Goal: Information Seeking & Learning: Check status

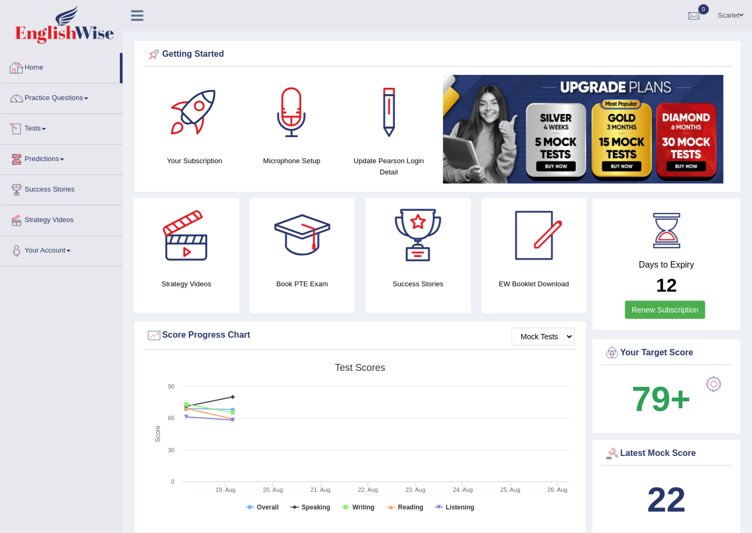
click at [49, 134] on link "Tests" at bounding box center [62, 127] width 122 height 27
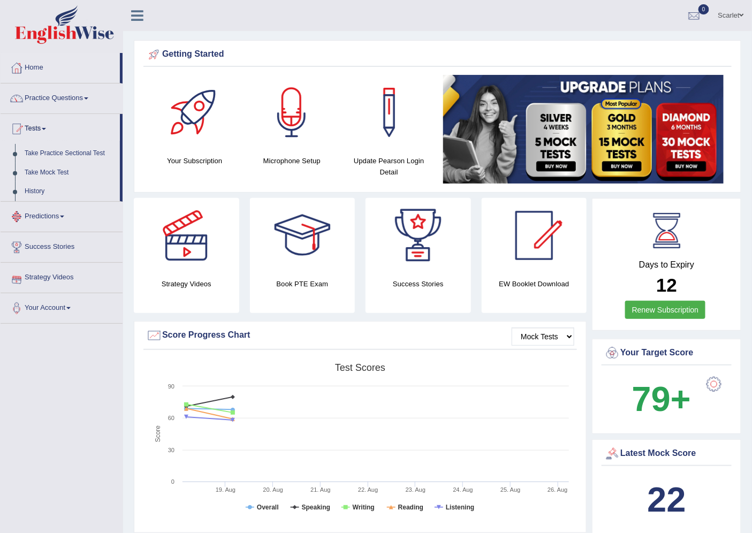
click at [49, 217] on link "Predictions" at bounding box center [62, 215] width 122 height 27
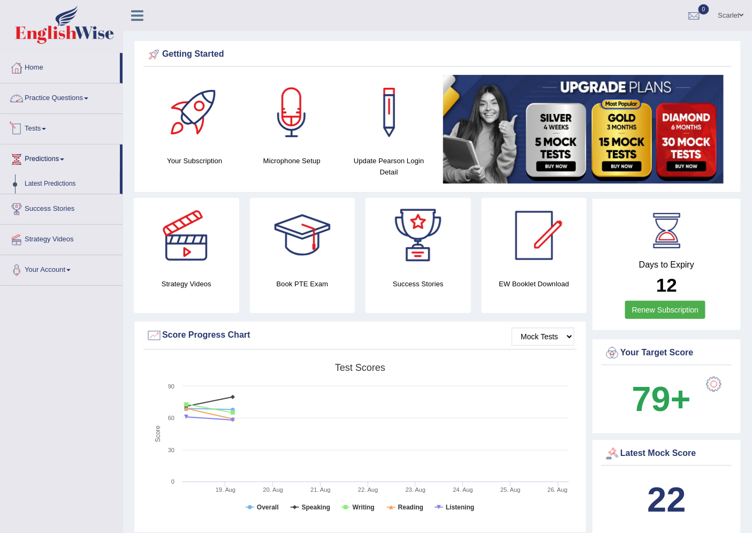
click at [54, 102] on link "Practice Questions" at bounding box center [62, 97] width 122 height 27
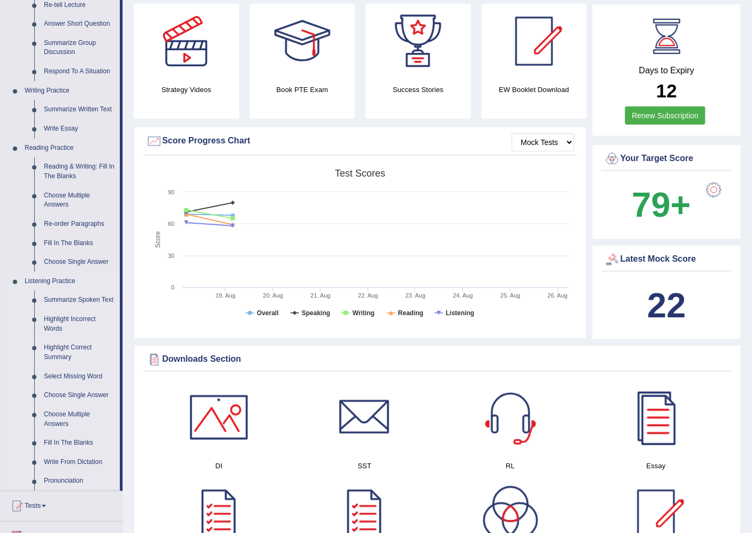
scroll to position [238, 0]
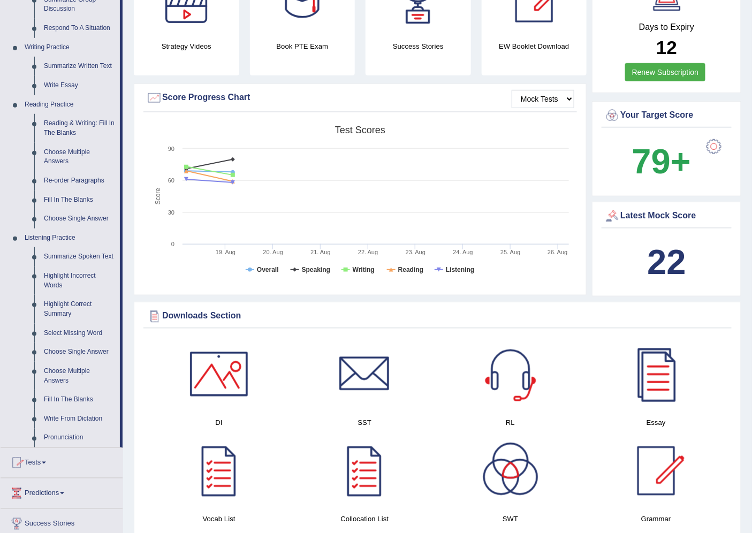
click at [38, 459] on link "Tests" at bounding box center [62, 461] width 122 height 27
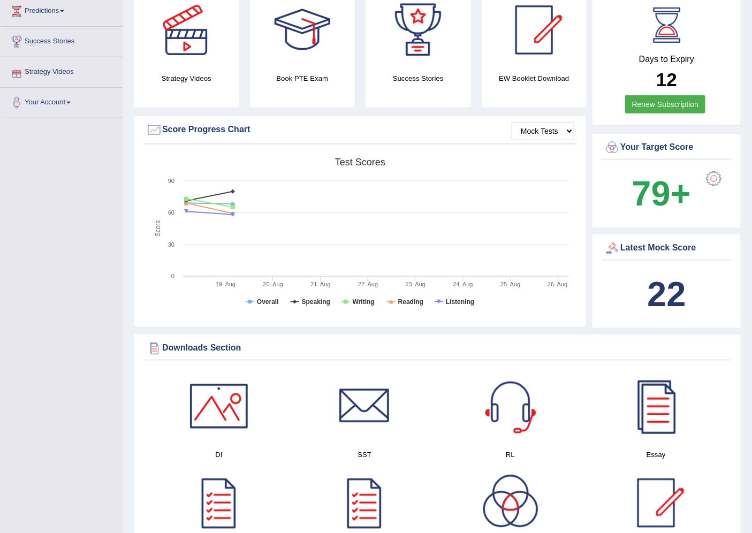
scroll to position [59, 0]
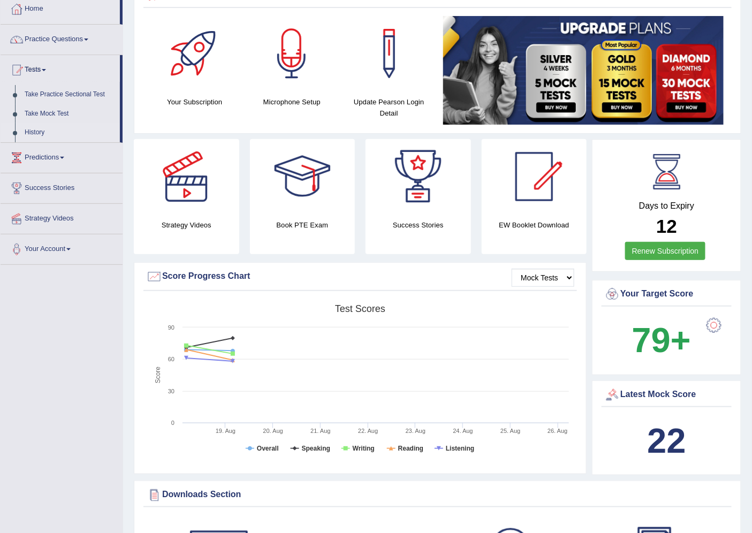
click at [28, 126] on link "History" at bounding box center [70, 132] width 100 height 19
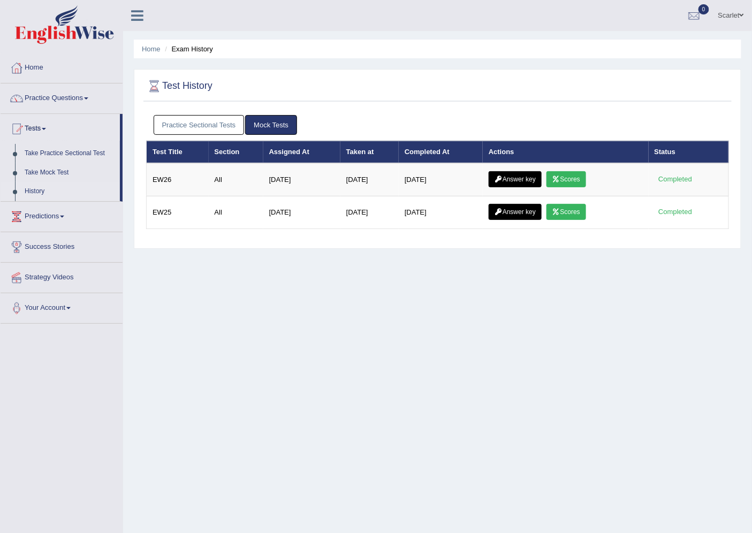
click at [218, 119] on link "Practice Sectional Tests" at bounding box center [199, 125] width 91 height 20
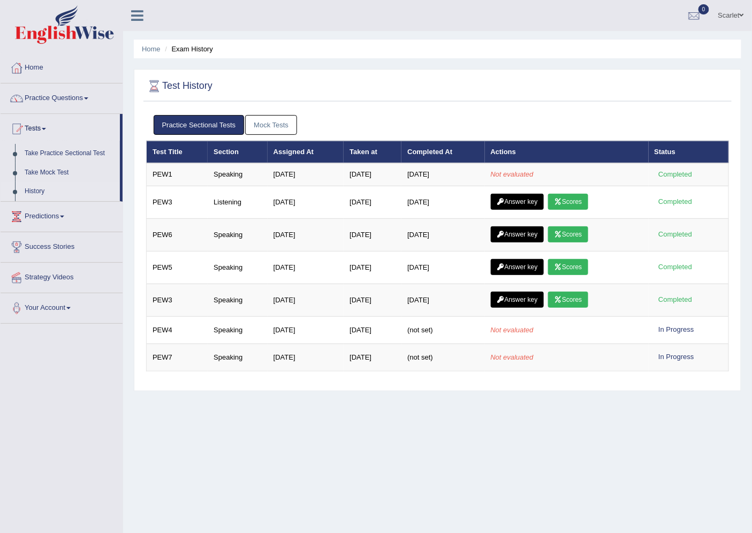
click at [727, 18] on link "Scarlet" at bounding box center [731, 14] width 42 height 28
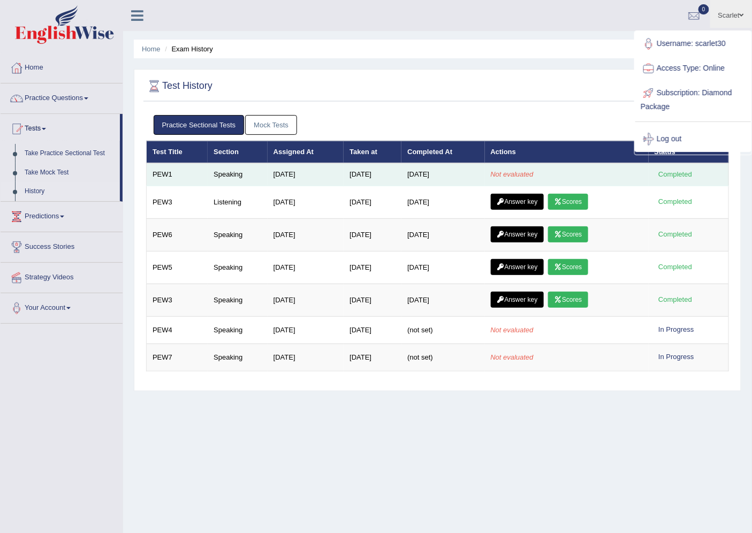
click at [221, 175] on td "Speaking" at bounding box center [238, 174] width 60 height 22
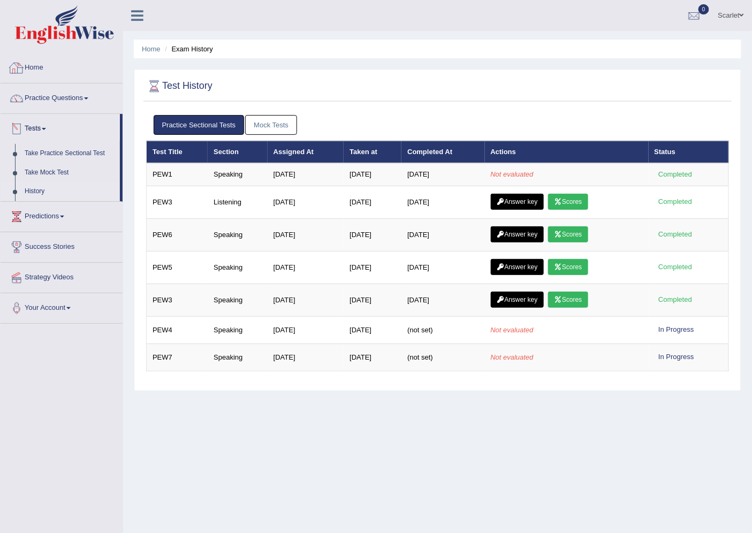
click at [31, 67] on link "Home" at bounding box center [62, 66] width 122 height 27
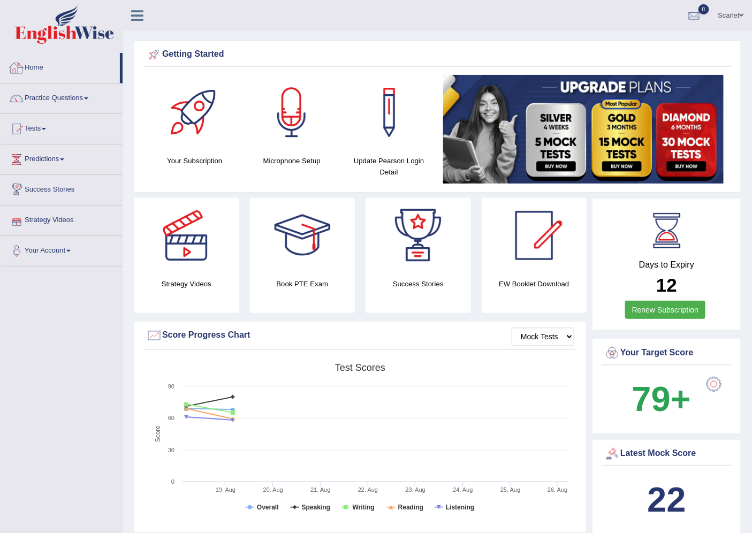
click at [36, 70] on link "Home" at bounding box center [60, 66] width 119 height 27
click at [38, 64] on link "Home" at bounding box center [60, 66] width 119 height 27
click at [46, 65] on link "Home" at bounding box center [60, 66] width 119 height 27
click at [41, 57] on link "Home" at bounding box center [60, 66] width 119 height 27
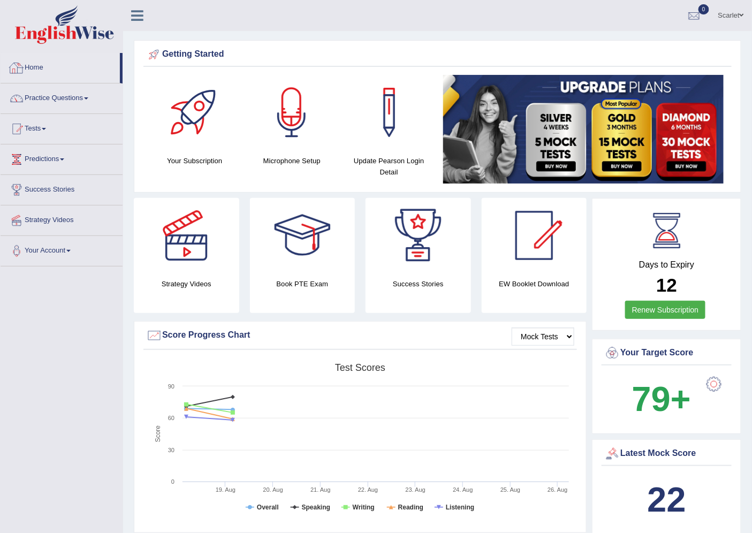
click at [34, 59] on link "Home" at bounding box center [60, 66] width 119 height 27
click at [31, 69] on link "Home" at bounding box center [60, 66] width 119 height 27
click at [39, 64] on link "Home" at bounding box center [60, 66] width 119 height 27
click at [34, 132] on link "Tests" at bounding box center [62, 127] width 122 height 27
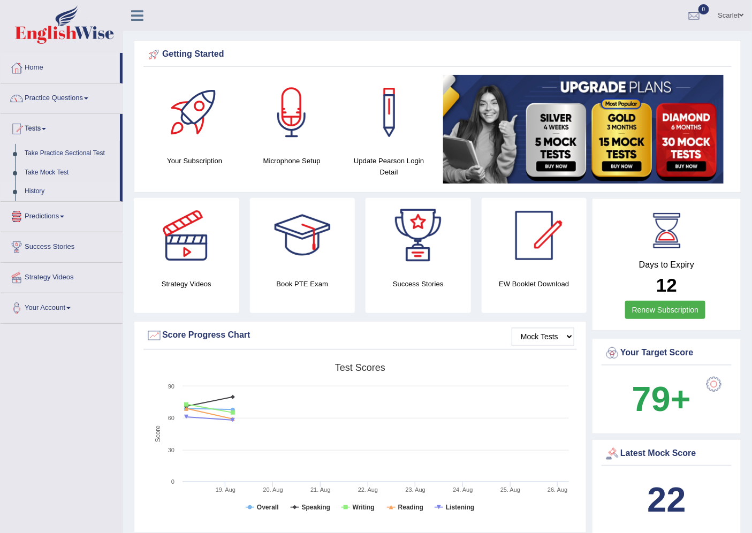
click at [33, 192] on link "History" at bounding box center [70, 191] width 100 height 19
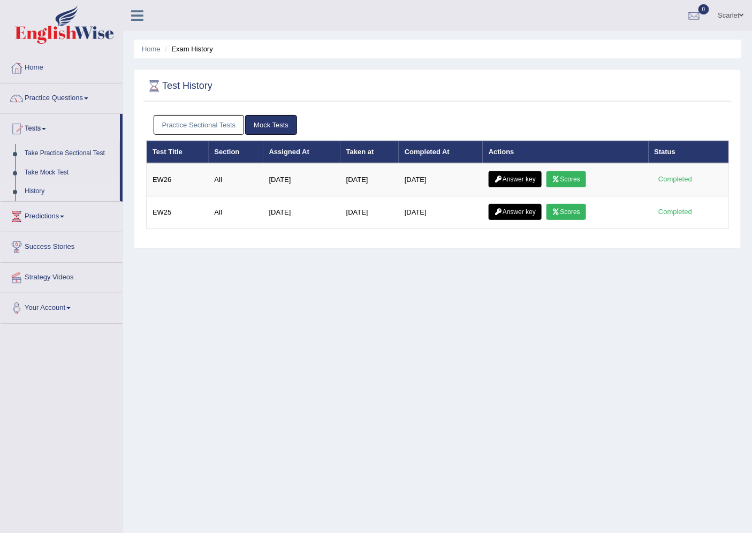
click at [199, 129] on link "Practice Sectional Tests" at bounding box center [199, 125] width 91 height 20
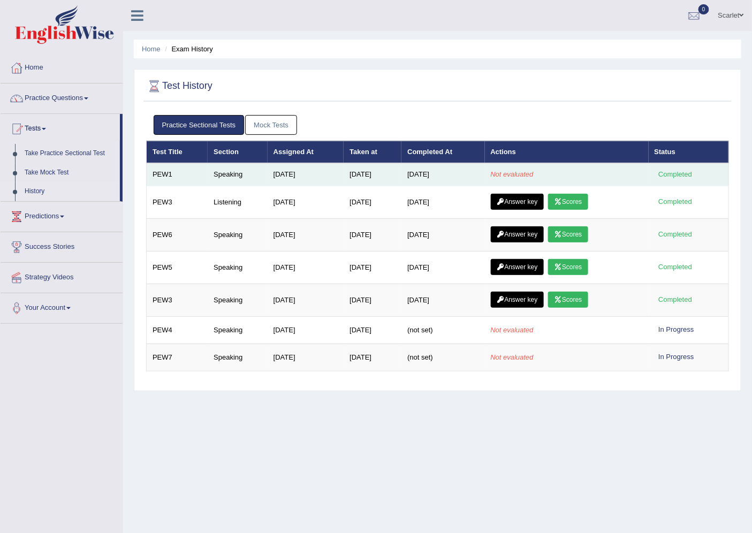
click at [224, 177] on td "Speaking" at bounding box center [238, 174] width 60 height 22
click at [163, 172] on td "PEW1" at bounding box center [178, 174] width 62 height 22
click at [231, 173] on td "Speaking" at bounding box center [238, 174] width 60 height 22
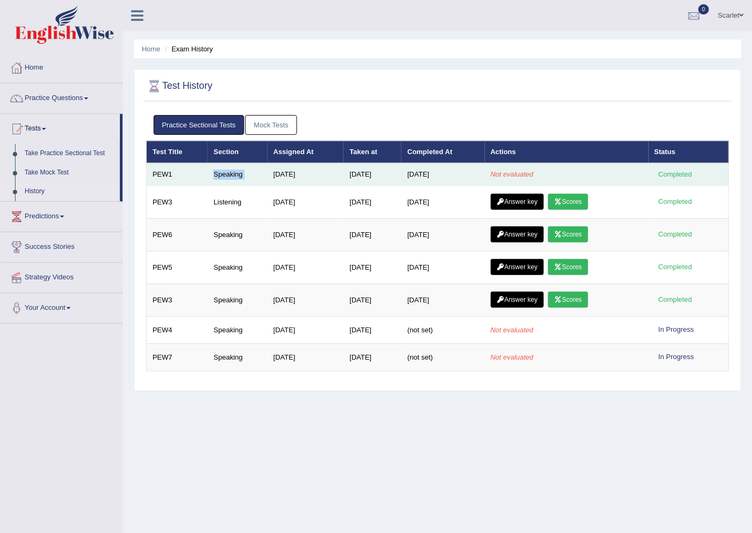
click at [231, 173] on td "Speaking" at bounding box center [238, 174] width 60 height 22
click at [435, 170] on td "[DATE]" at bounding box center [442, 174] width 83 height 22
click at [361, 170] on td "[DATE]" at bounding box center [373, 174] width 58 height 22
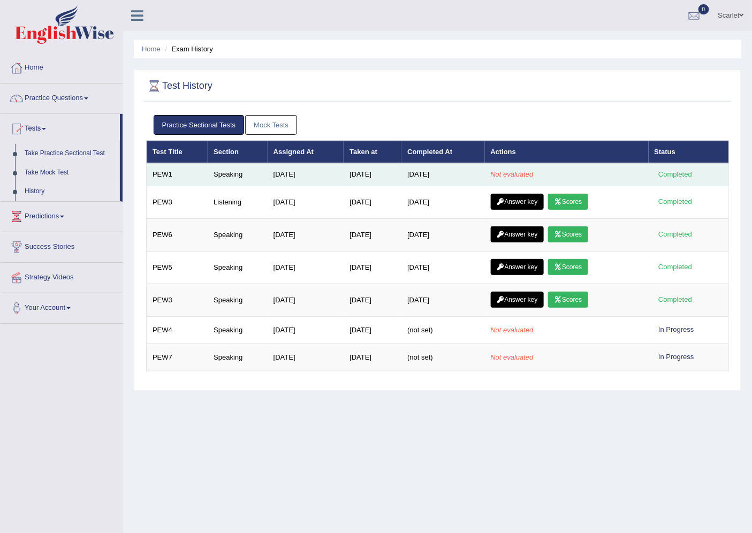
click at [361, 170] on td "[DATE]" at bounding box center [373, 174] width 58 height 22
click at [223, 172] on td "Speaking" at bounding box center [238, 174] width 60 height 22
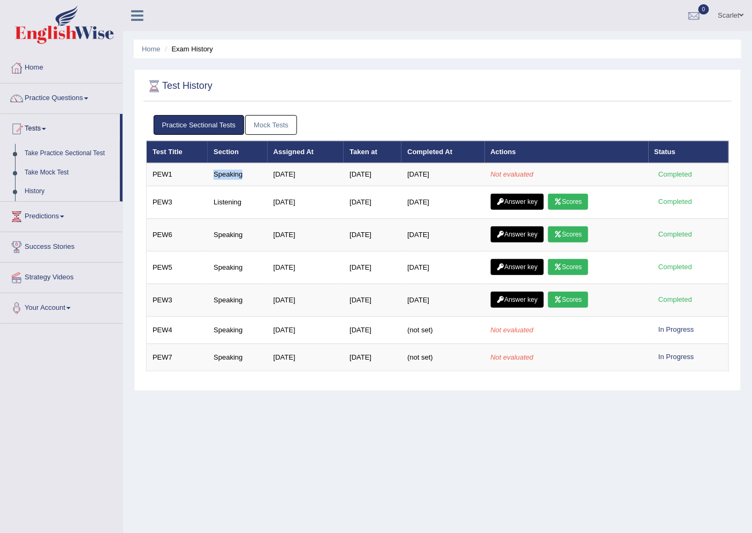
click at [286, 130] on link "Mock Tests" at bounding box center [271, 125] width 52 height 20
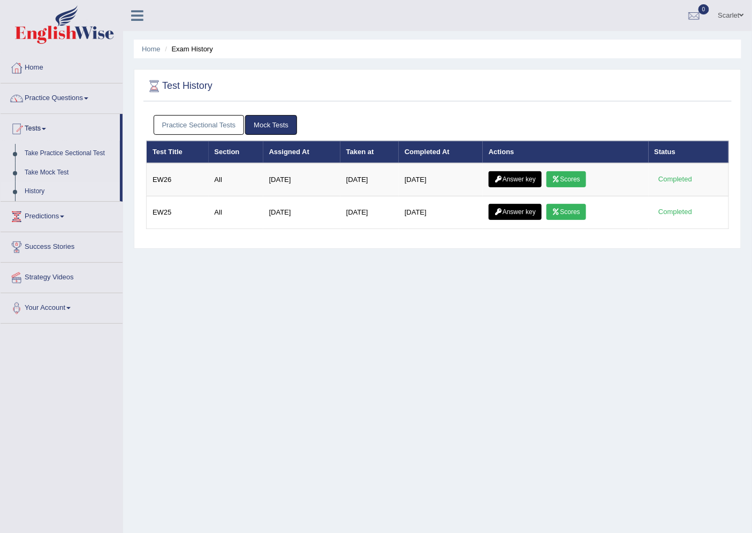
click at [209, 124] on link "Practice Sectional Tests" at bounding box center [199, 125] width 91 height 20
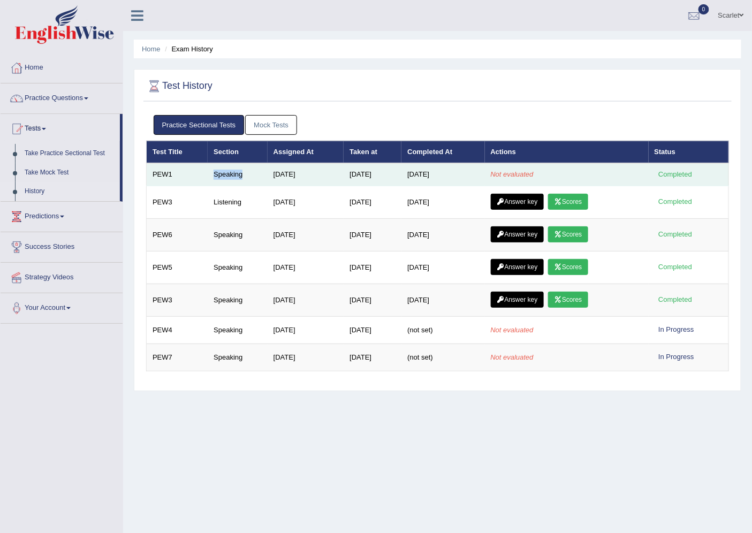
click at [216, 175] on td "Speaking" at bounding box center [238, 174] width 60 height 22
click at [178, 173] on td "PEW1" at bounding box center [178, 174] width 62 height 22
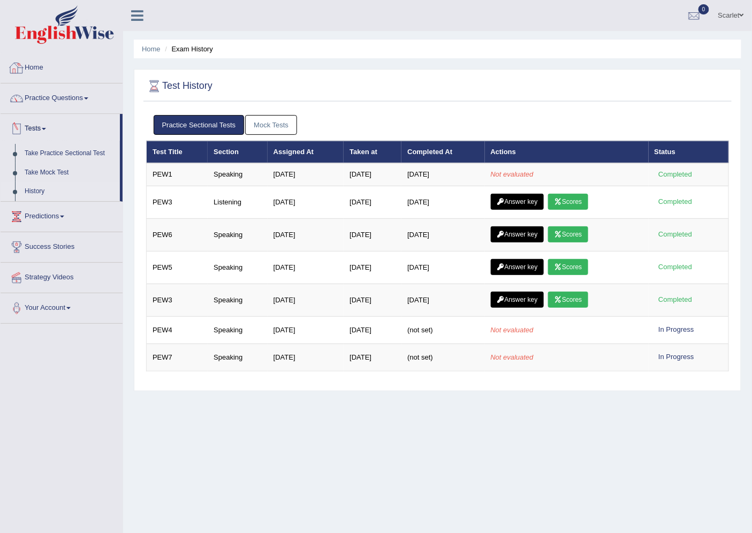
click at [33, 65] on link "Home" at bounding box center [62, 66] width 122 height 27
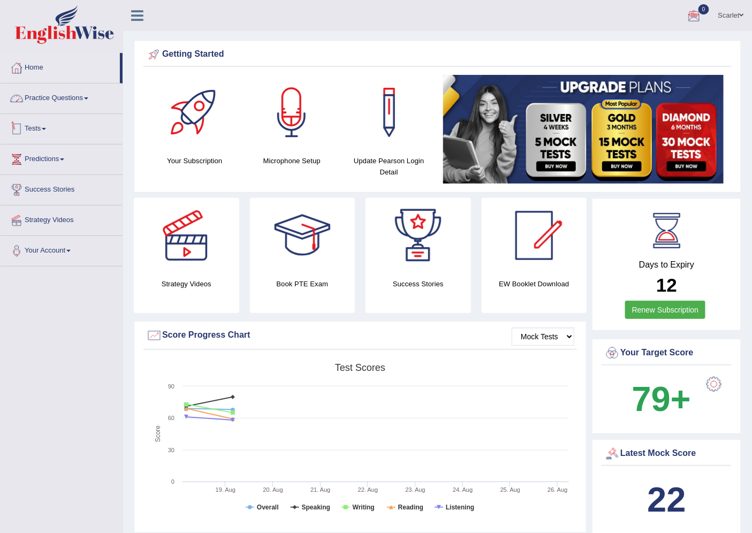
click at [49, 100] on link "Practice Questions" at bounding box center [62, 97] width 122 height 27
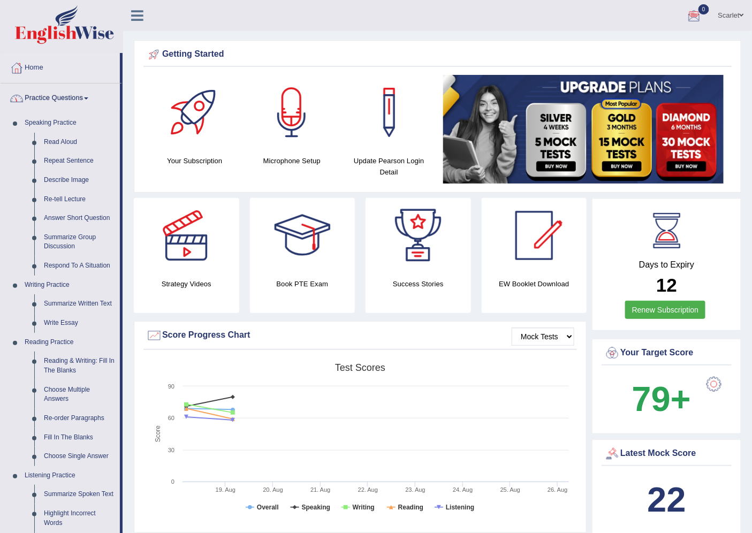
click at [49, 100] on link "Practice Questions" at bounding box center [60, 97] width 119 height 27
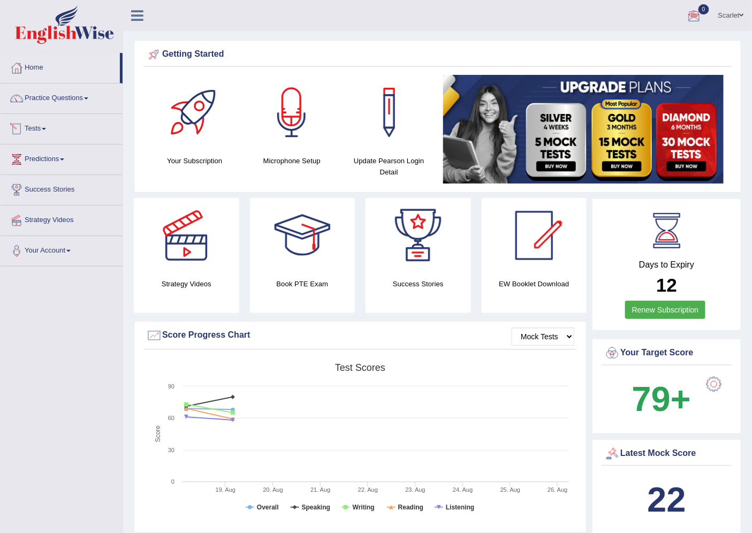
click at [39, 122] on link "Tests" at bounding box center [62, 127] width 122 height 27
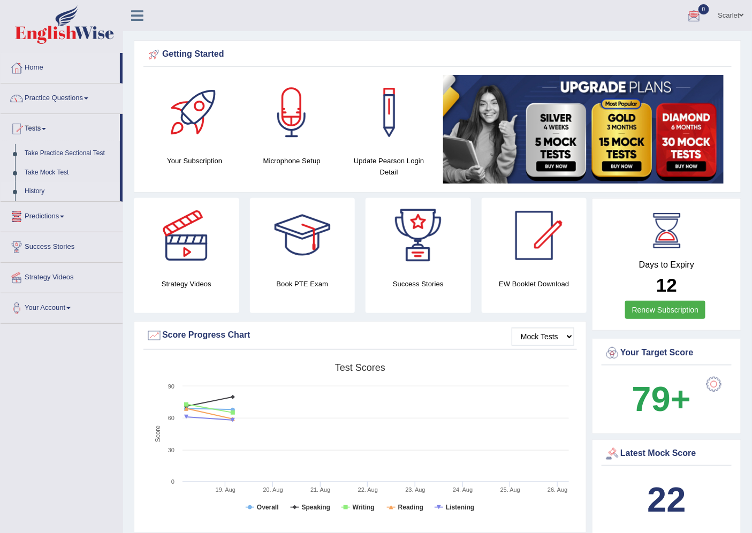
click at [37, 191] on link "History" at bounding box center [70, 191] width 100 height 19
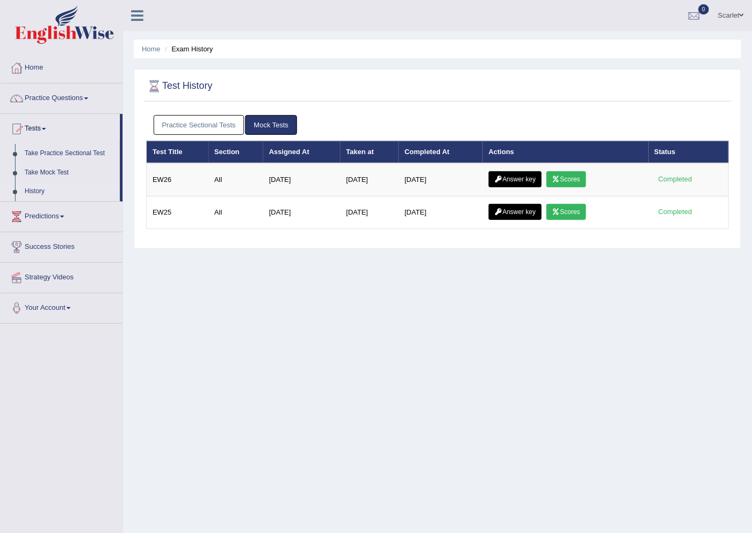
click at [199, 121] on link "Practice Sectional Tests" at bounding box center [199, 125] width 91 height 20
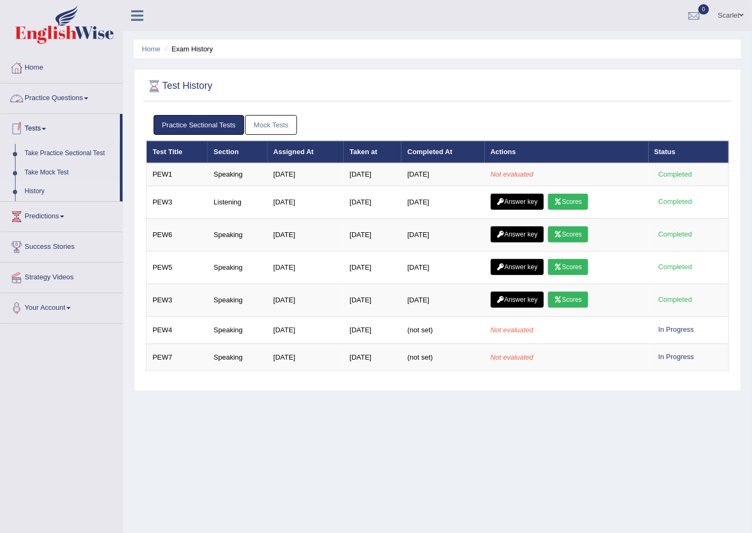
click at [31, 70] on link "Home" at bounding box center [62, 66] width 122 height 27
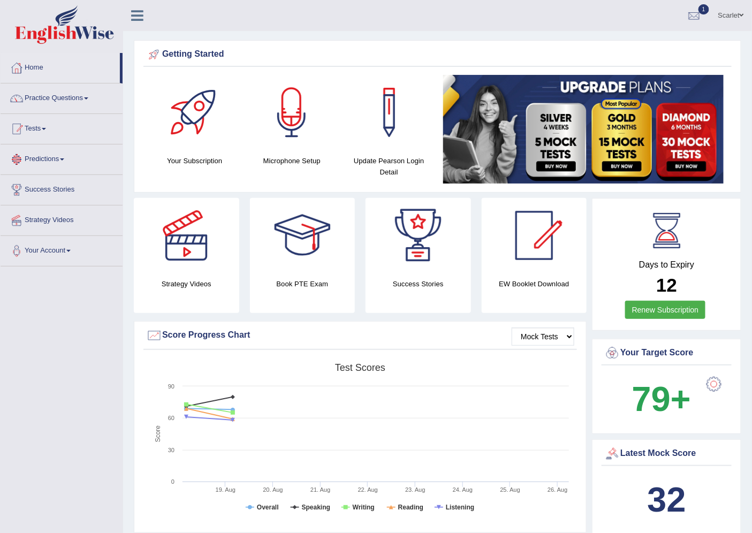
click at [46, 137] on link "Tests" at bounding box center [62, 127] width 122 height 27
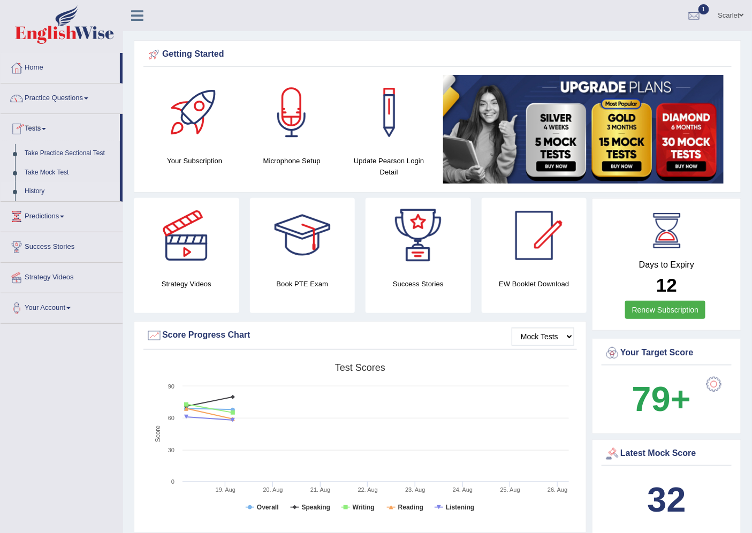
click at [48, 192] on link "History" at bounding box center [70, 191] width 100 height 19
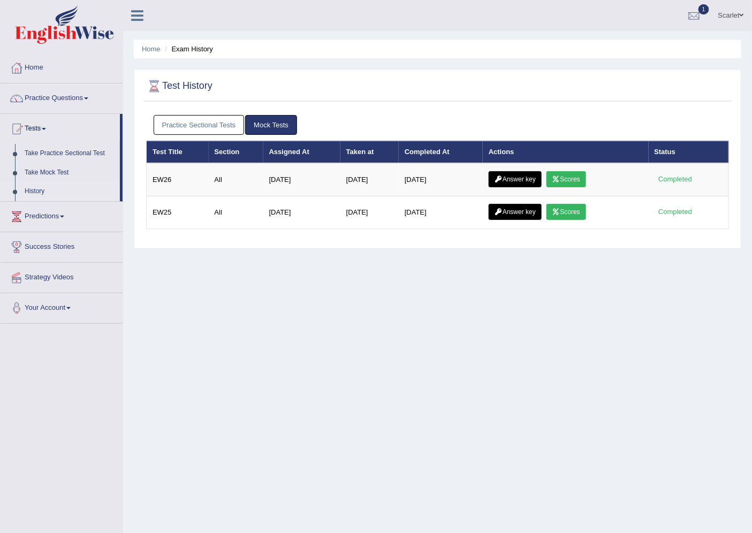
click at [202, 117] on link "Practice Sectional Tests" at bounding box center [199, 125] width 91 height 20
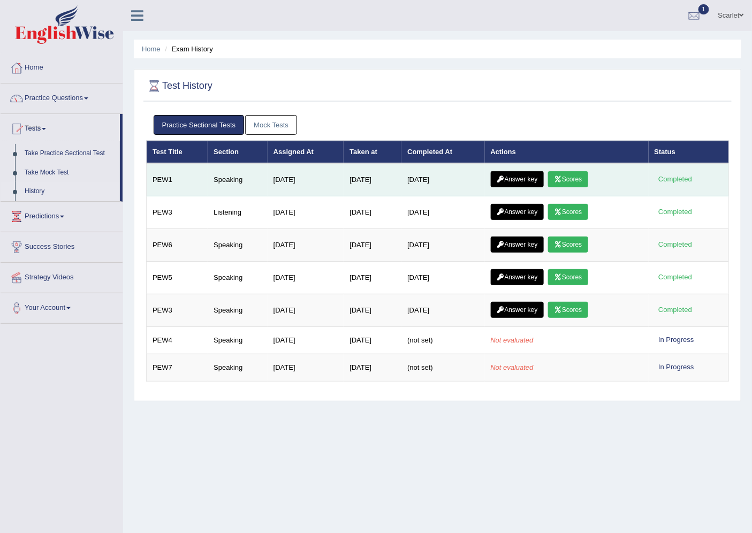
click at [562, 179] on icon at bounding box center [558, 179] width 8 height 6
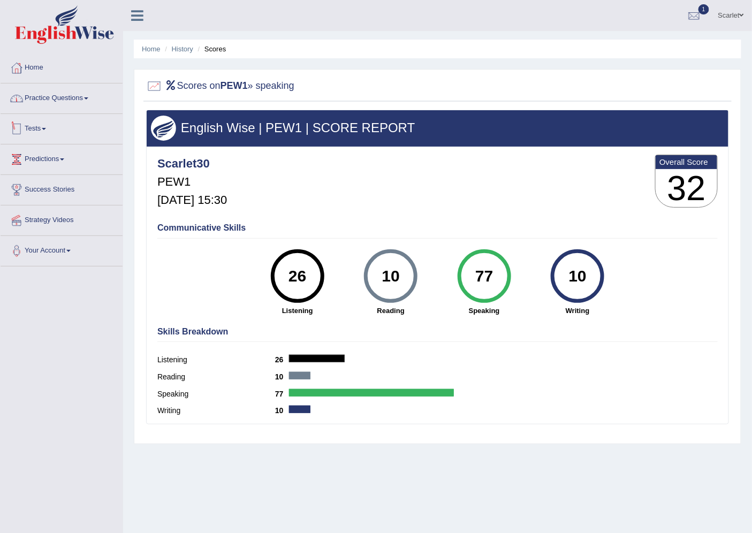
click at [33, 124] on link "Tests" at bounding box center [62, 127] width 122 height 27
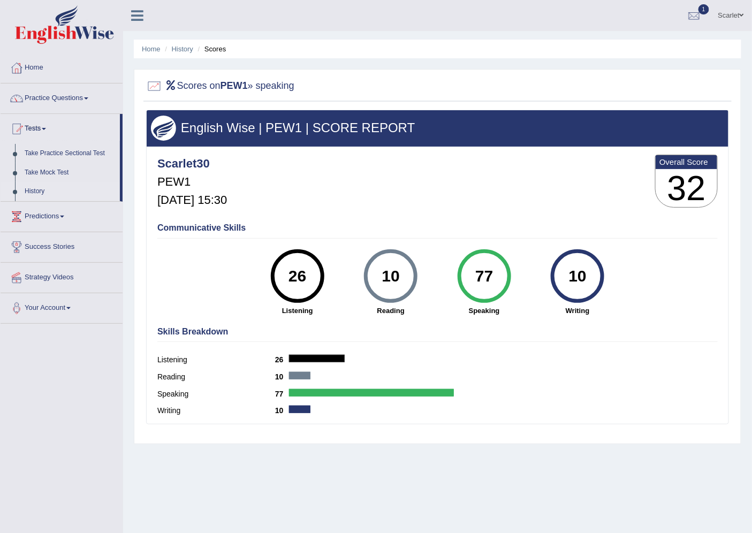
click at [41, 192] on link "History" at bounding box center [70, 191] width 100 height 19
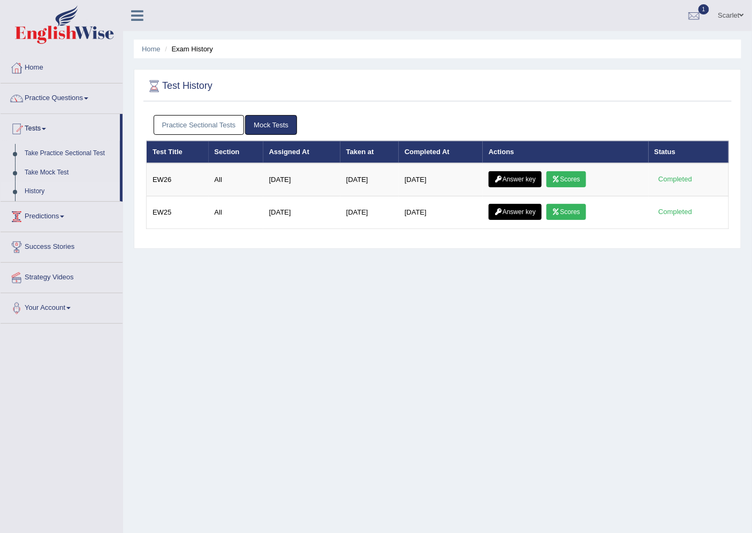
click at [516, 173] on link "Answer key" at bounding box center [515, 179] width 53 height 16
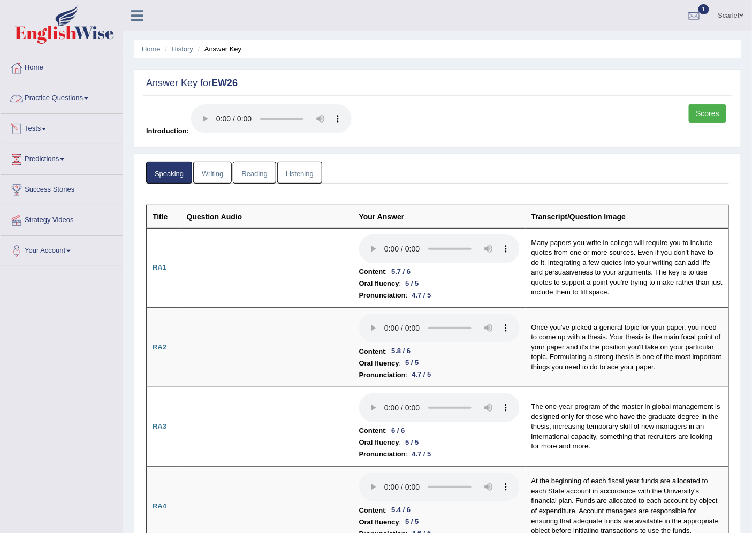
click at [45, 100] on link "Practice Questions" at bounding box center [62, 97] width 122 height 27
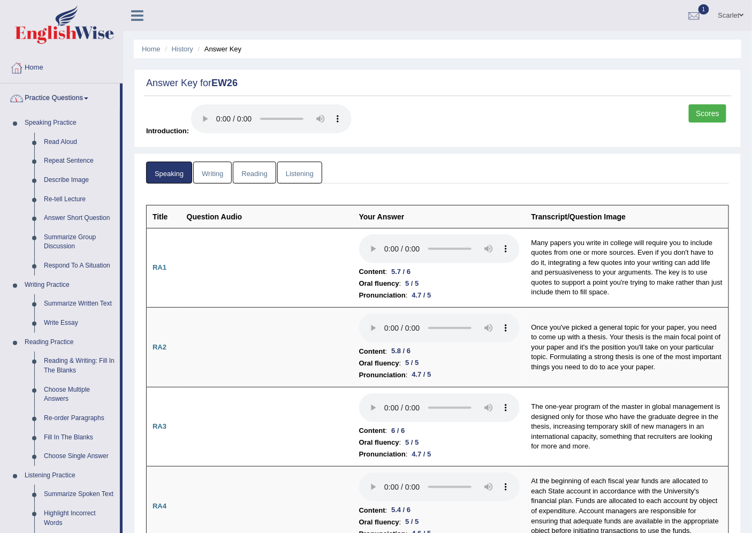
click at [65, 99] on link "Practice Questions" at bounding box center [60, 97] width 119 height 27
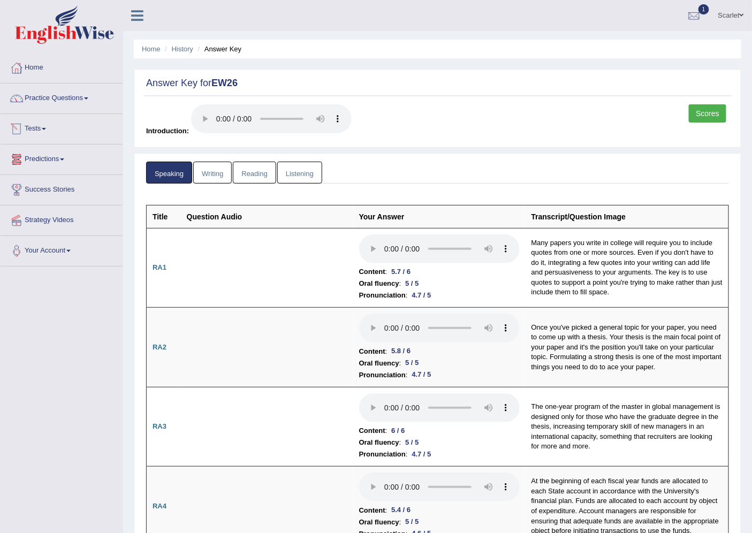
click at [36, 129] on link "Tests" at bounding box center [62, 127] width 122 height 27
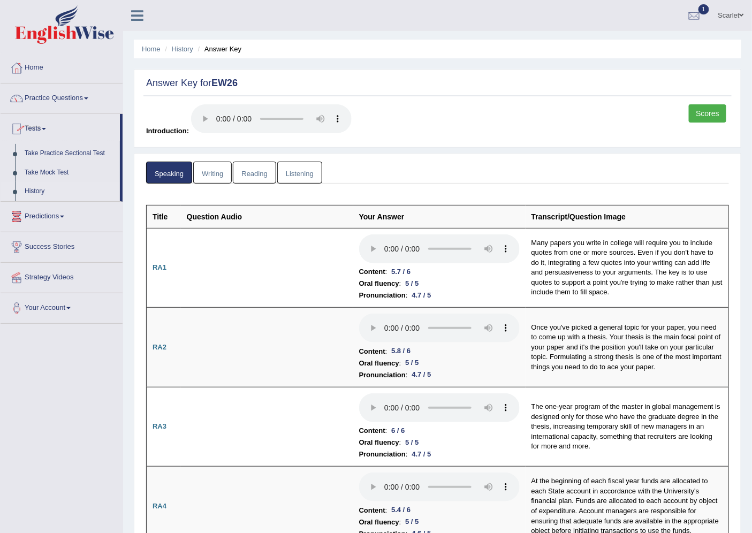
click at [39, 192] on link "History" at bounding box center [70, 191] width 100 height 19
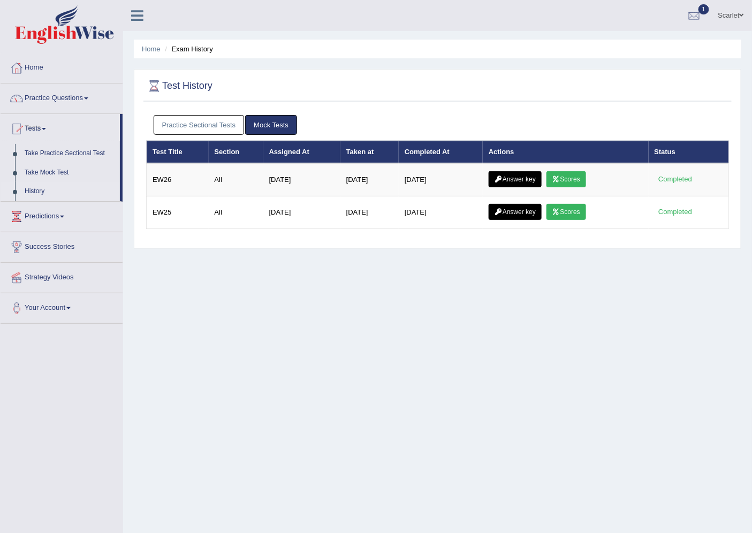
click at [216, 126] on link "Practice Sectional Tests" at bounding box center [199, 125] width 91 height 20
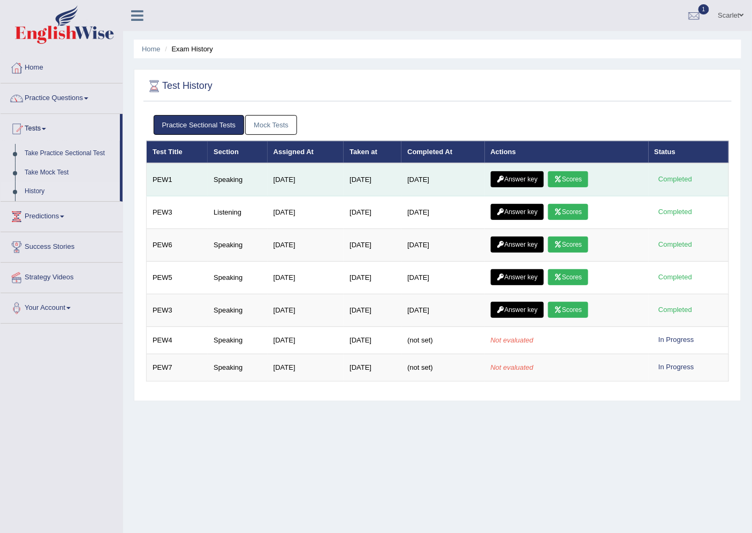
click at [391, 186] on td "[DATE]" at bounding box center [373, 179] width 58 height 33
click at [562, 176] on icon at bounding box center [558, 179] width 8 height 6
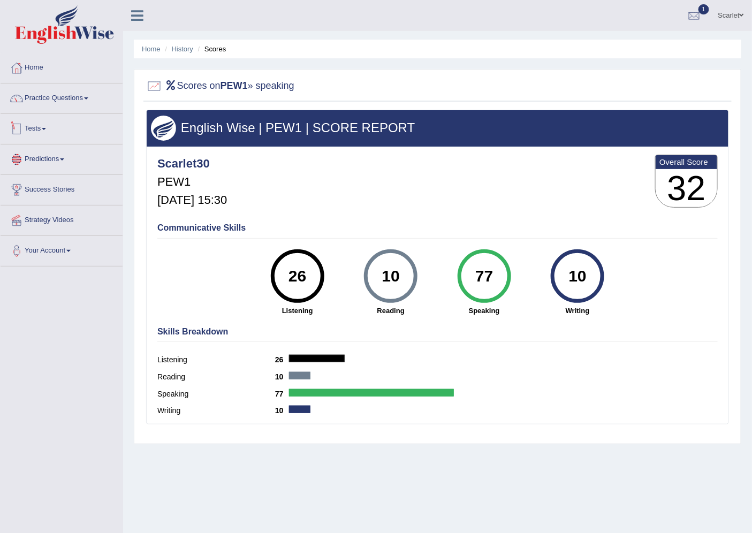
click at [50, 123] on link "Tests" at bounding box center [62, 127] width 122 height 27
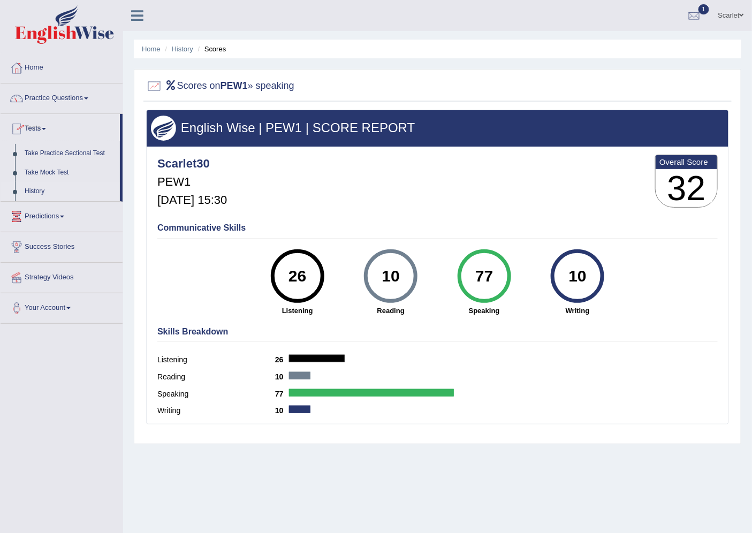
click at [52, 187] on link "History" at bounding box center [70, 191] width 100 height 19
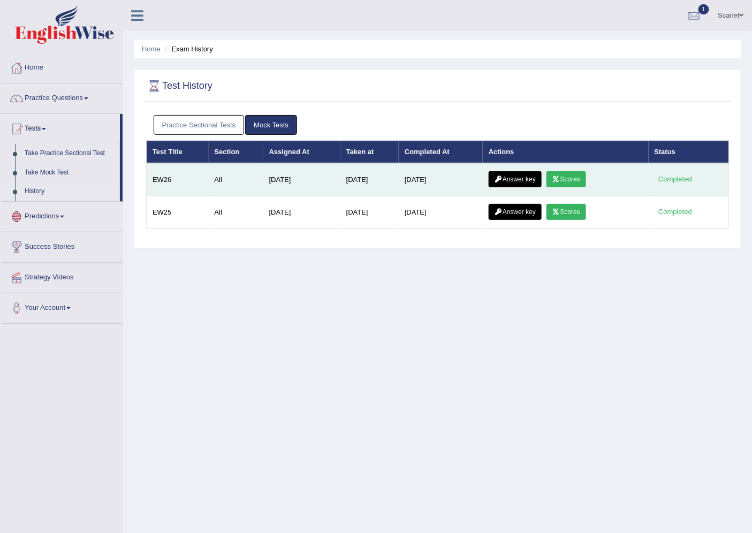
click at [521, 180] on link "Answer key" at bounding box center [515, 179] width 53 height 16
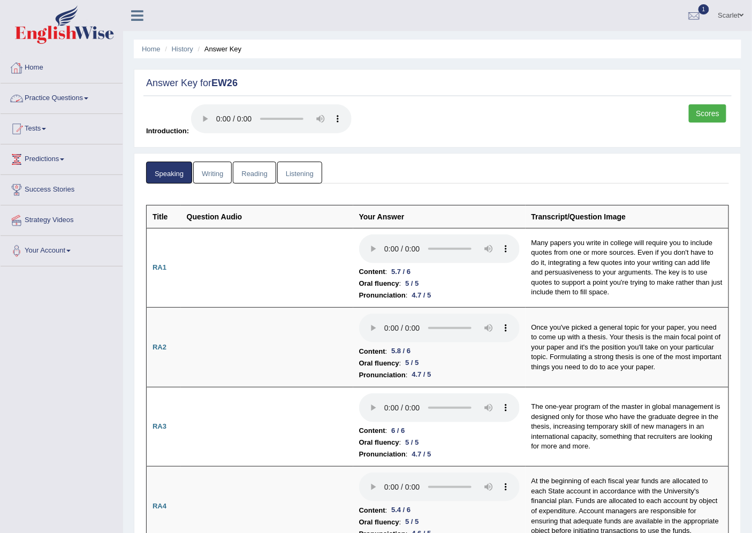
click at [42, 68] on link "Home" at bounding box center [62, 66] width 122 height 27
click at [42, 68] on link "Home" at bounding box center [60, 66] width 119 height 27
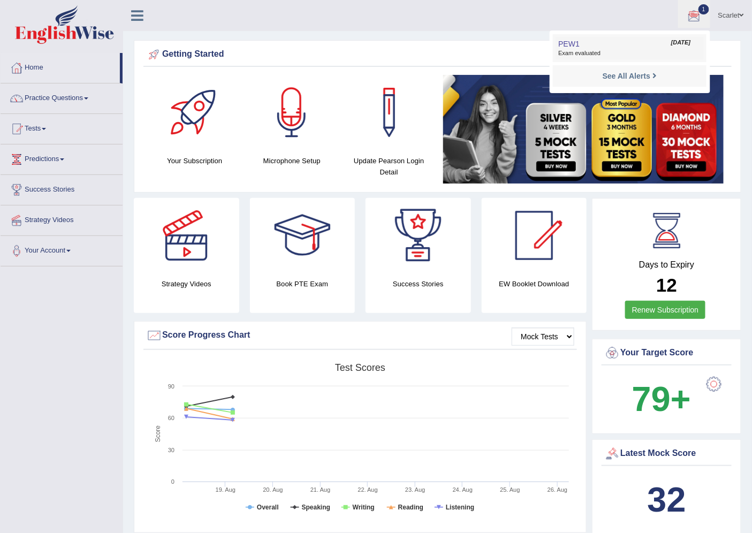
click at [601, 46] on link "PEW1 Aug 26, 2025 Exam evaluated" at bounding box center [630, 48] width 148 height 22
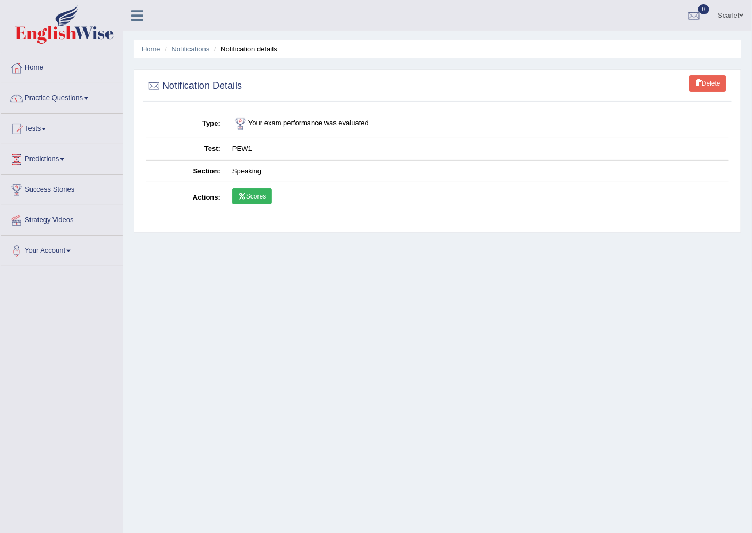
click at [246, 194] on link "Scores" at bounding box center [252, 196] width 40 height 16
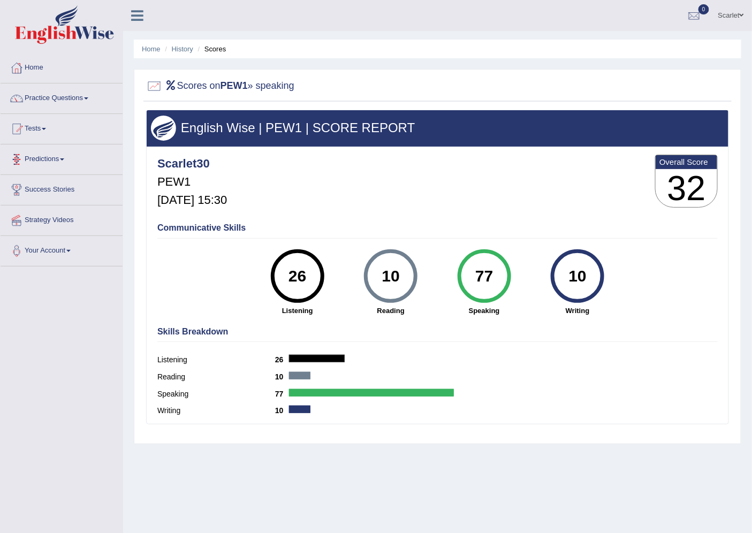
click at [51, 134] on link "Tests" at bounding box center [62, 127] width 122 height 27
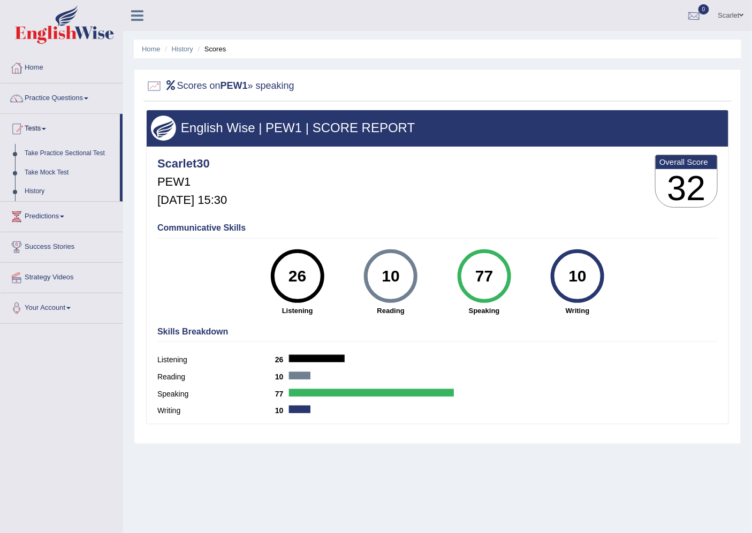
click at [692, 11] on div at bounding box center [694, 16] width 16 height 16
click at [637, 47] on strong "See All Alerts" at bounding box center [627, 45] width 48 height 9
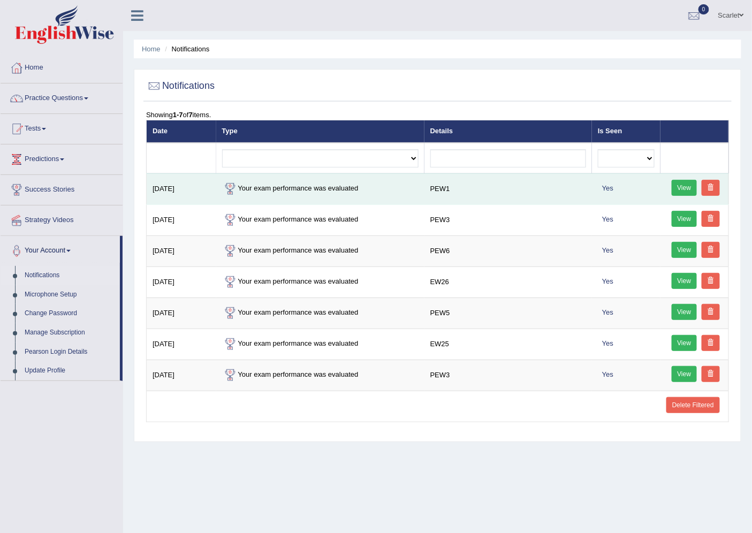
click at [685, 188] on link "View" at bounding box center [685, 188] width 26 height 16
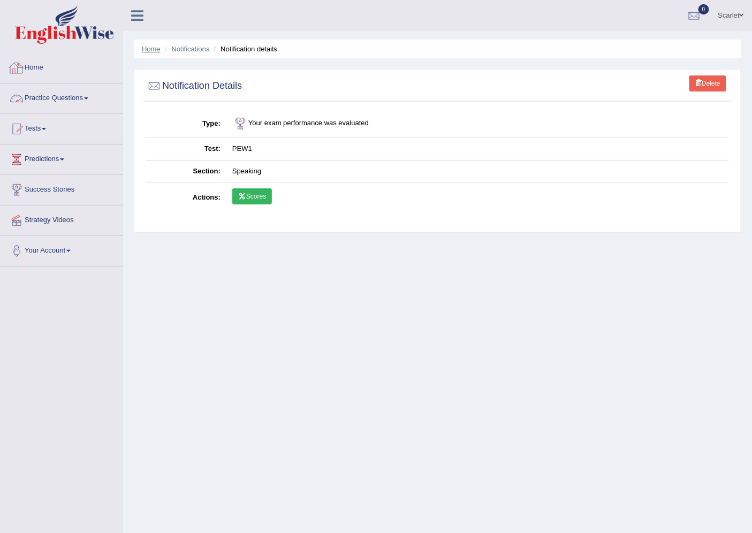
click at [149, 49] on link "Home" at bounding box center [151, 49] width 19 height 8
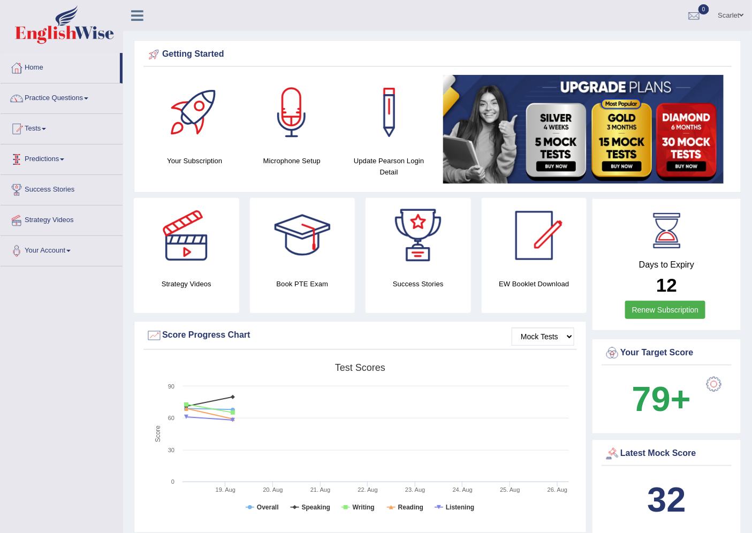
click at [40, 131] on link "Tests" at bounding box center [62, 127] width 122 height 27
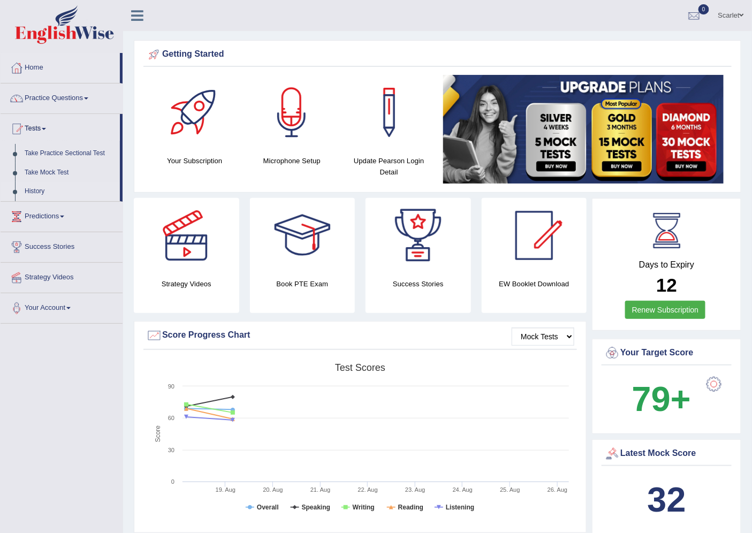
click at [46, 190] on link "History" at bounding box center [70, 191] width 100 height 19
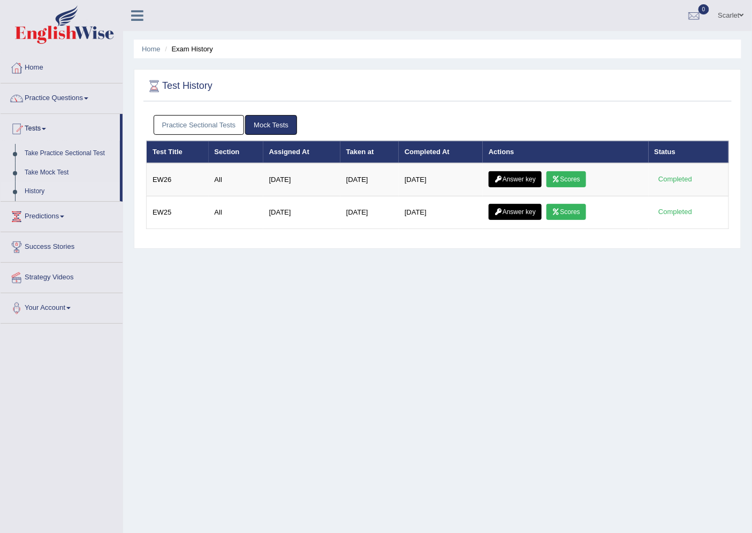
click at [205, 118] on link "Practice Sectional Tests" at bounding box center [199, 125] width 91 height 20
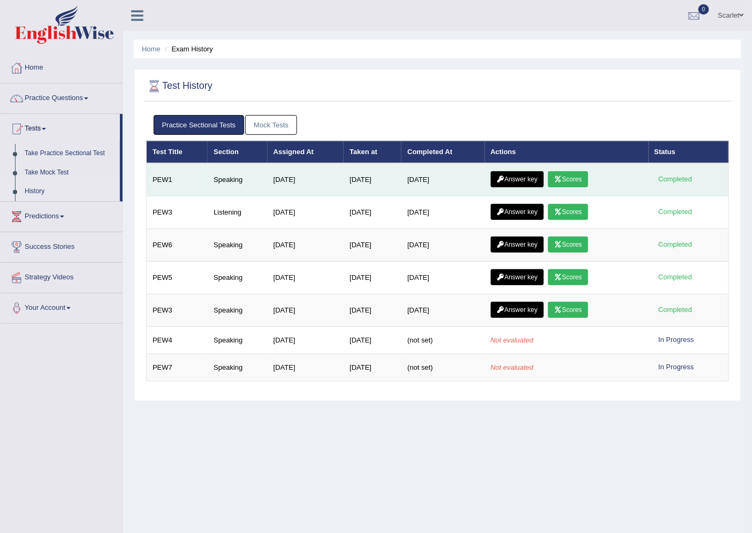
click at [526, 180] on link "Answer key" at bounding box center [517, 179] width 53 height 16
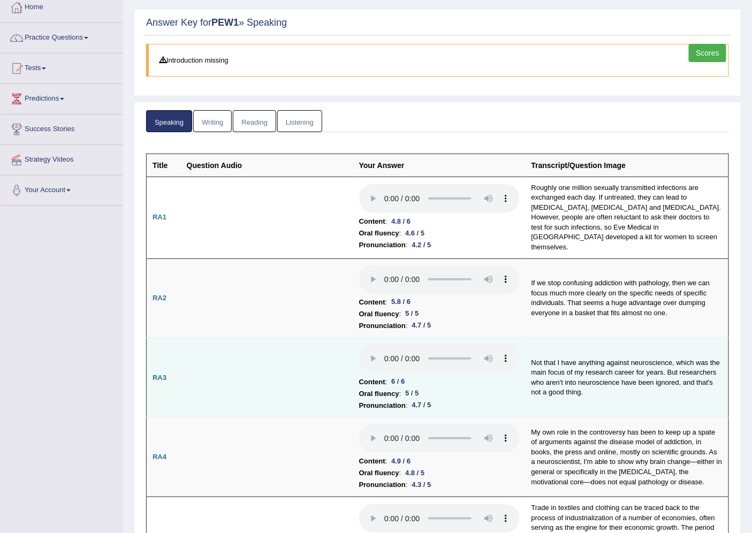
scroll to position [43, 0]
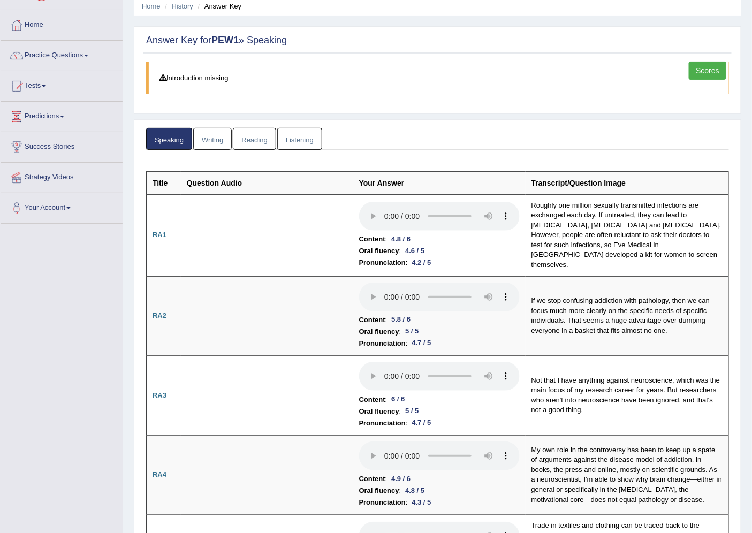
click at [304, 145] on link "Listening" at bounding box center [299, 139] width 45 height 22
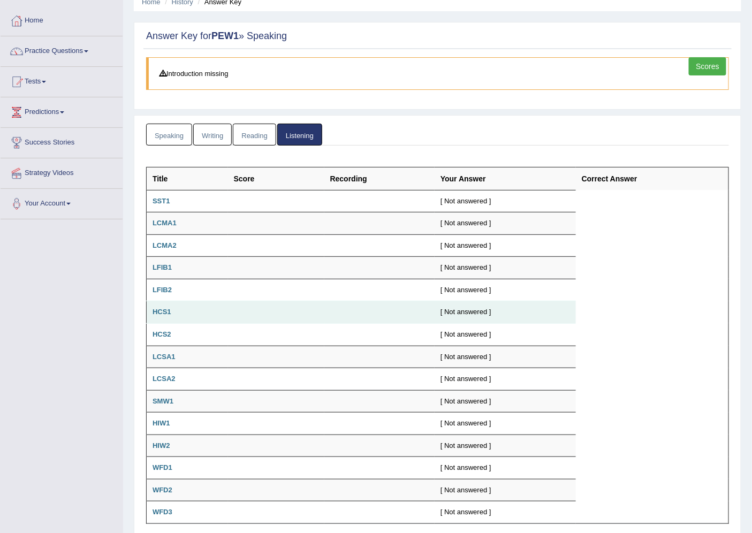
scroll to position [0, 0]
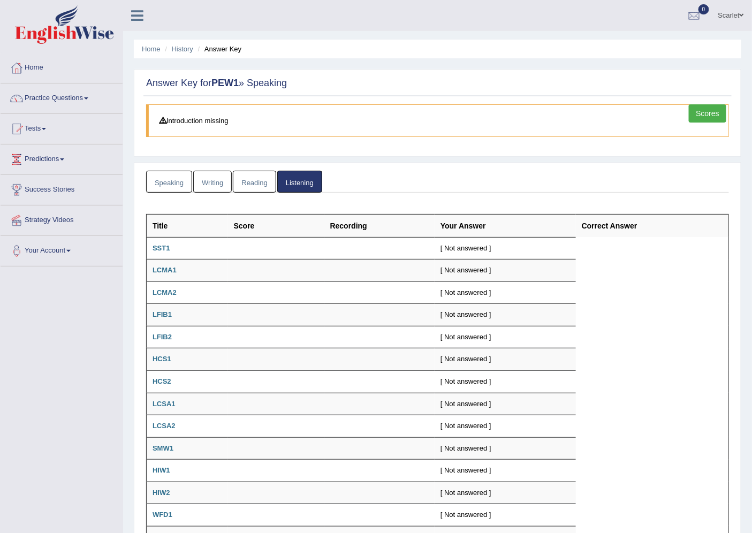
click at [173, 181] on link "Speaking" at bounding box center [169, 182] width 46 height 22
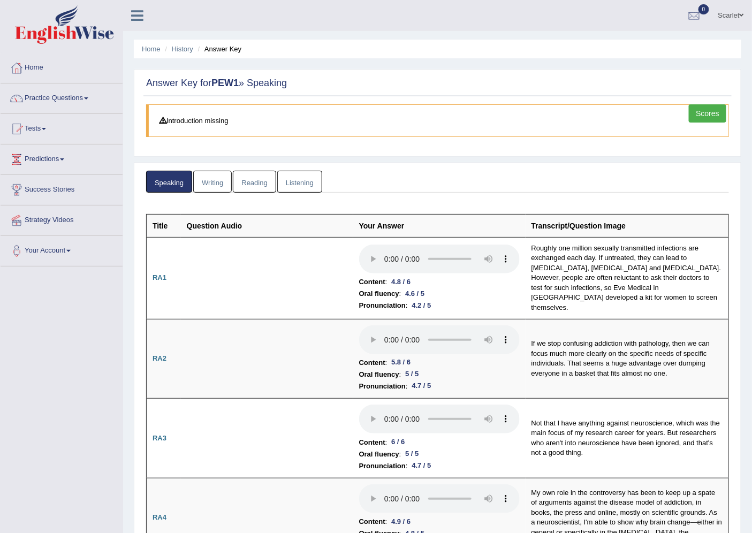
click at [708, 109] on link "Scores" at bounding box center [707, 113] width 37 height 18
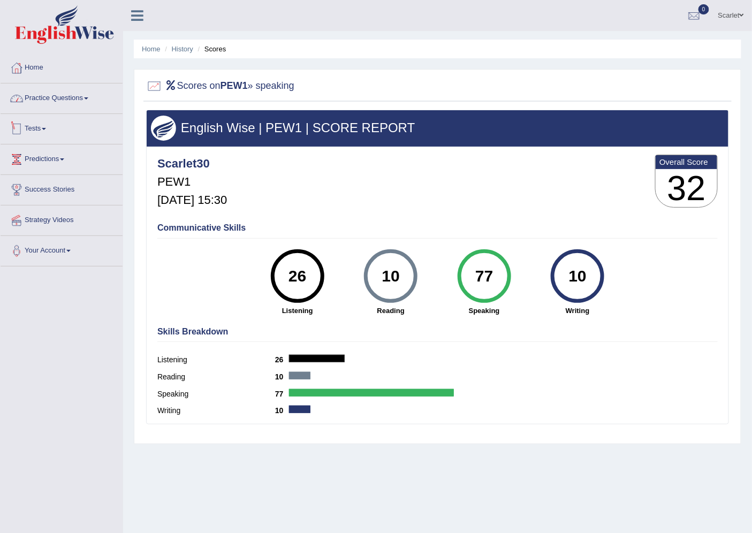
click at [70, 102] on link "Practice Questions" at bounding box center [62, 97] width 122 height 27
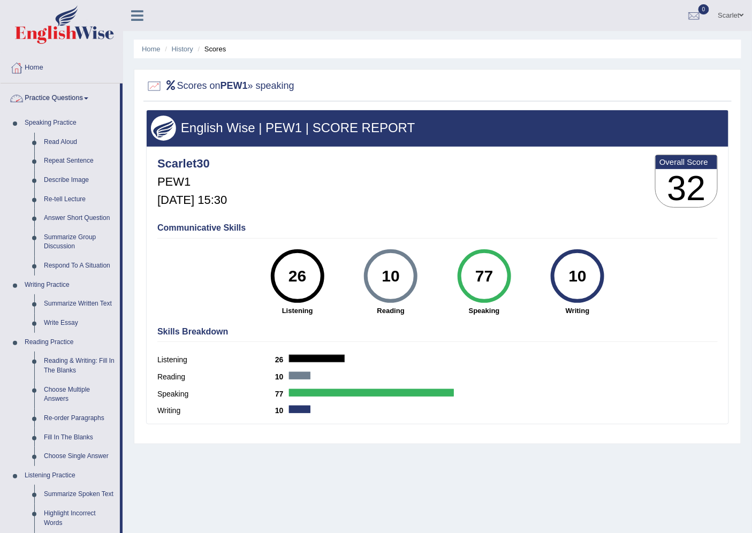
click at [54, 103] on link "Practice Questions" at bounding box center [60, 97] width 119 height 27
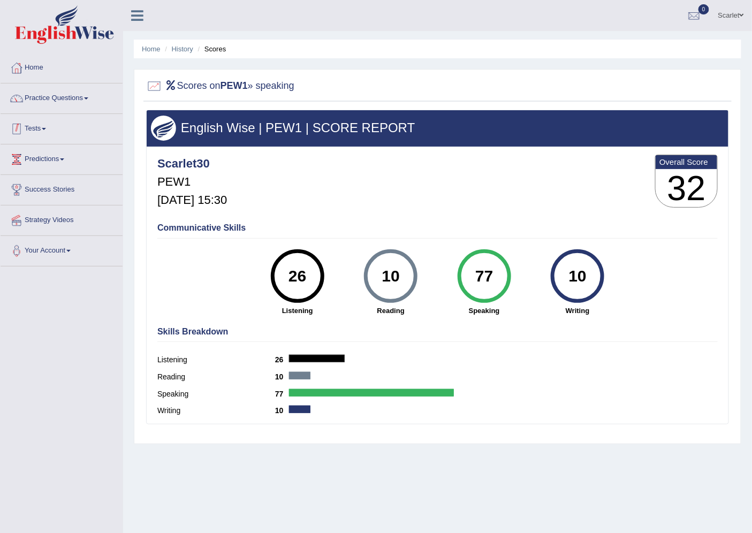
click at [39, 130] on link "Tests" at bounding box center [62, 127] width 122 height 27
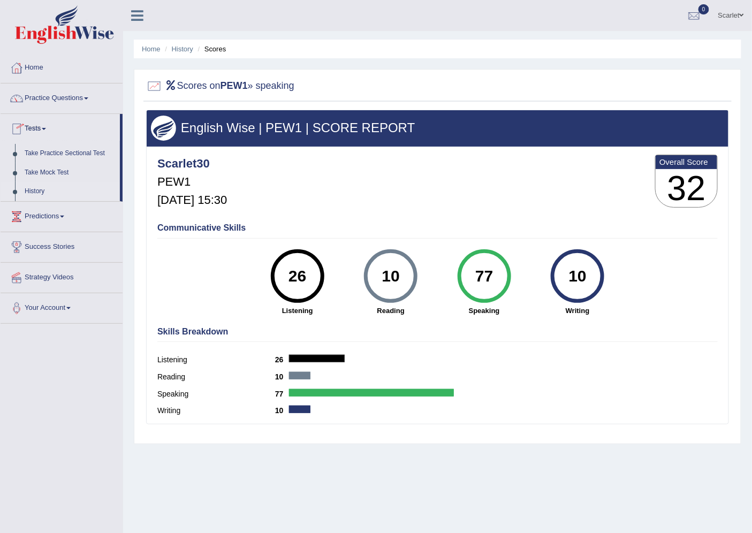
click at [28, 191] on link "History" at bounding box center [70, 191] width 100 height 19
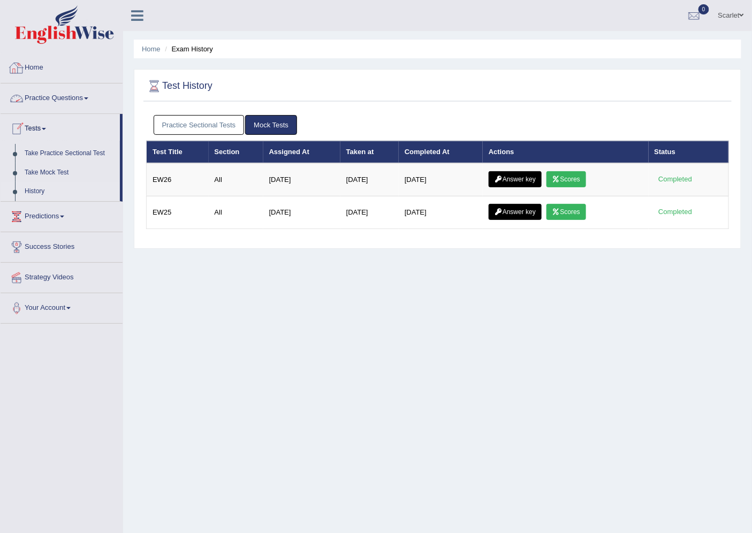
click at [36, 71] on link "Home" at bounding box center [62, 66] width 122 height 27
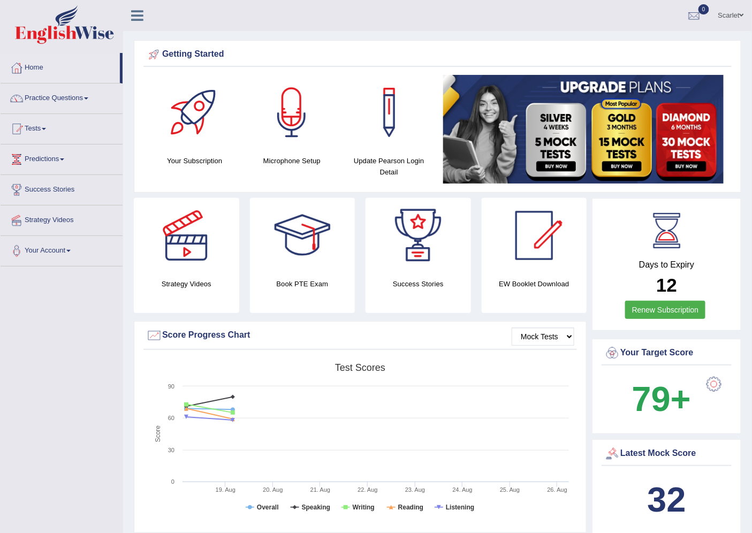
click at [75, 100] on link "Practice Questions" at bounding box center [62, 97] width 122 height 27
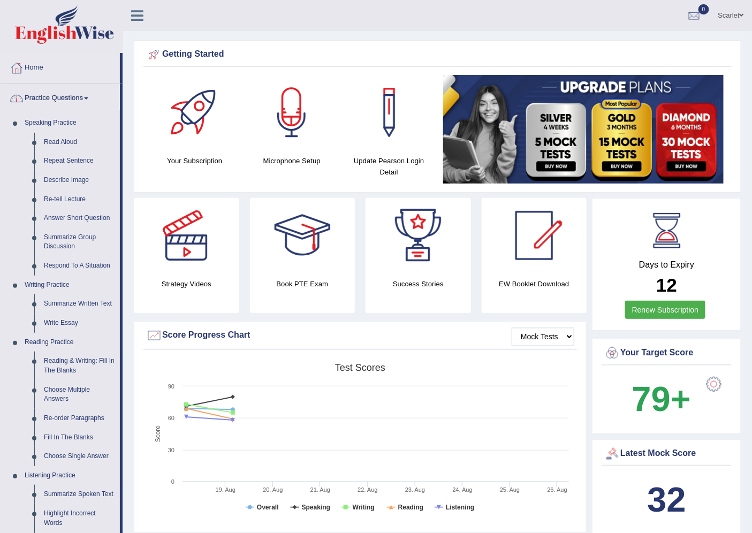
click at [55, 95] on link "Practice Questions" at bounding box center [60, 97] width 119 height 27
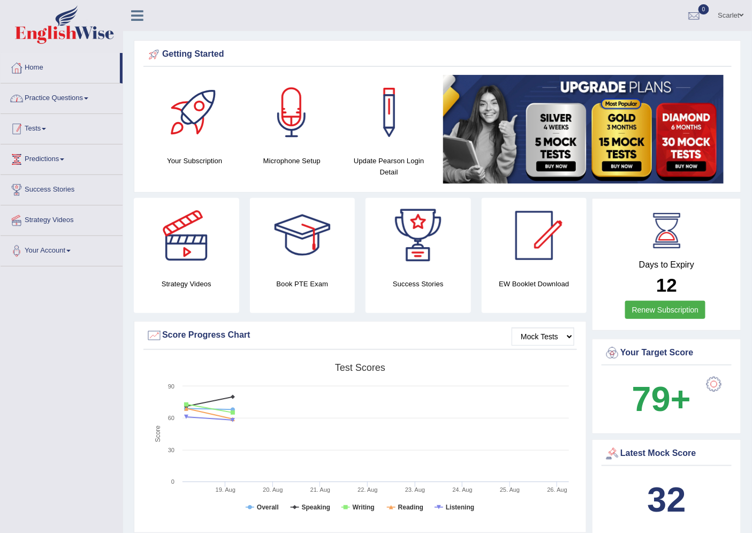
click at [22, 126] on div at bounding box center [17, 129] width 16 height 16
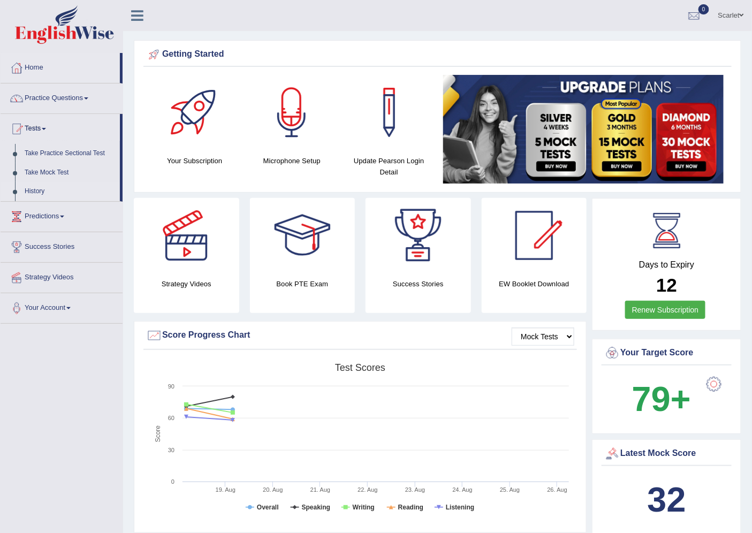
click at [41, 191] on link "History" at bounding box center [70, 191] width 100 height 19
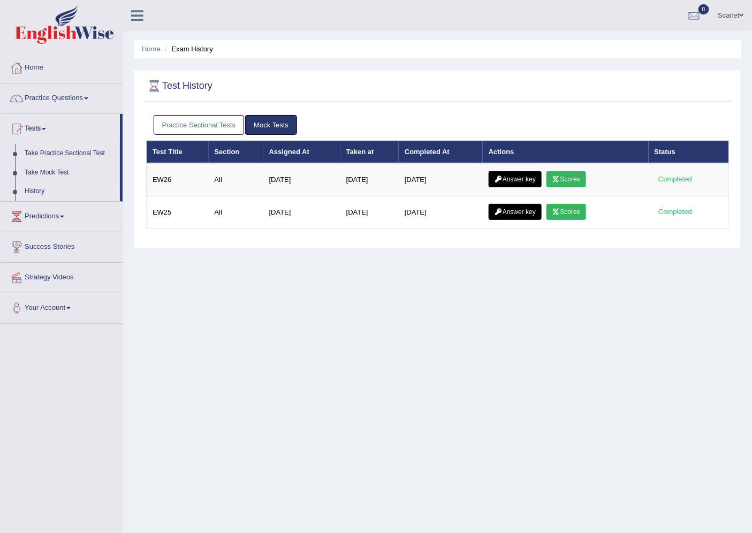
click at [192, 121] on link "Practice Sectional Tests" at bounding box center [199, 125] width 91 height 20
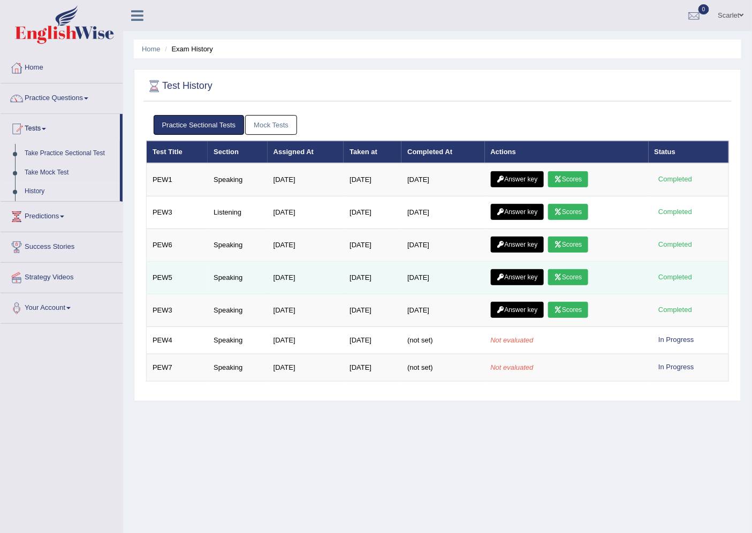
click at [580, 268] on td "Answer key Scores" at bounding box center [567, 278] width 164 height 33
click at [575, 279] on link "Scores" at bounding box center [568, 277] width 40 height 16
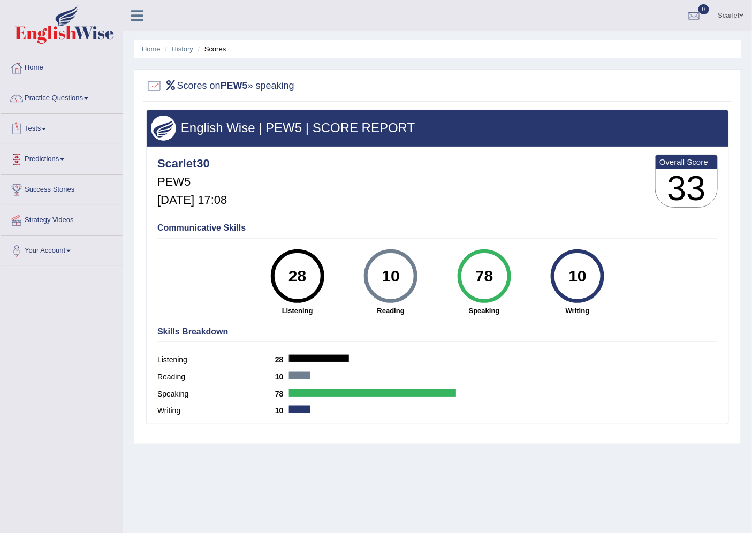
click at [46, 154] on link "Predictions" at bounding box center [62, 158] width 122 height 27
click at [32, 126] on link "Tests" at bounding box center [62, 127] width 122 height 27
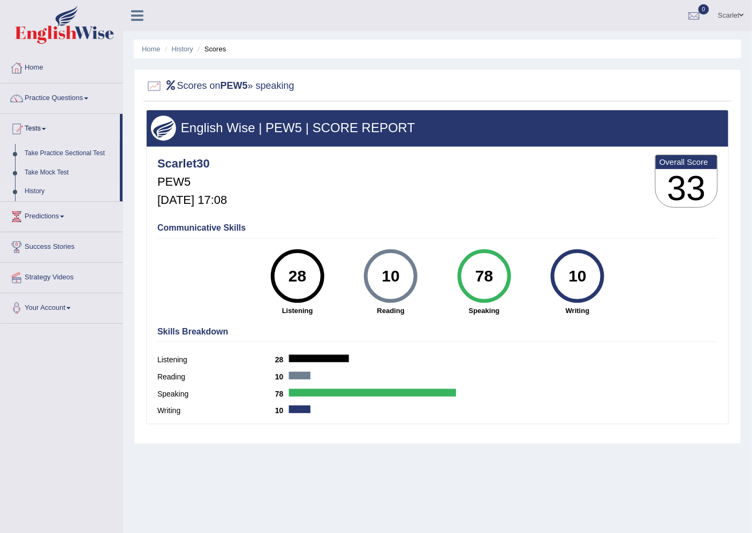
click at [35, 189] on link "History" at bounding box center [70, 191] width 100 height 19
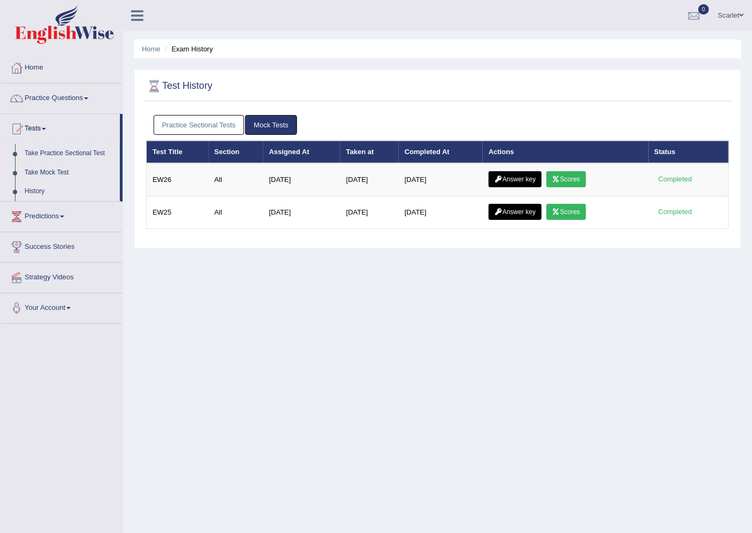
click at [560, 211] on icon at bounding box center [556, 212] width 8 height 6
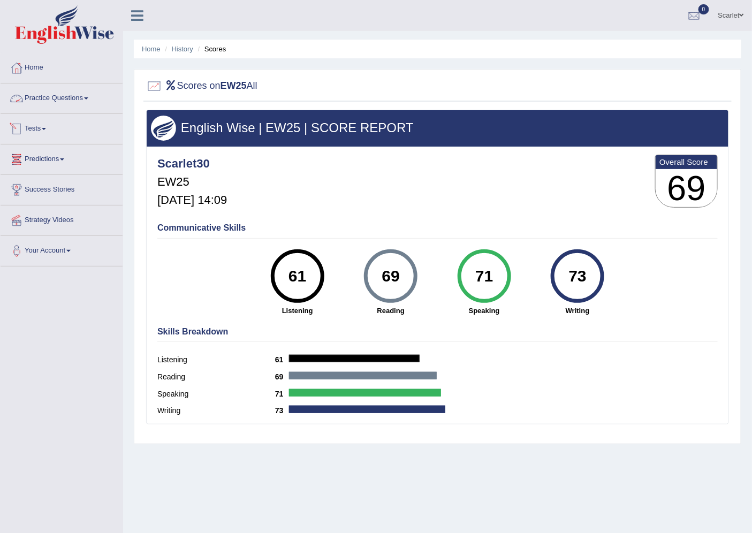
click at [40, 130] on link "Tests" at bounding box center [62, 127] width 122 height 27
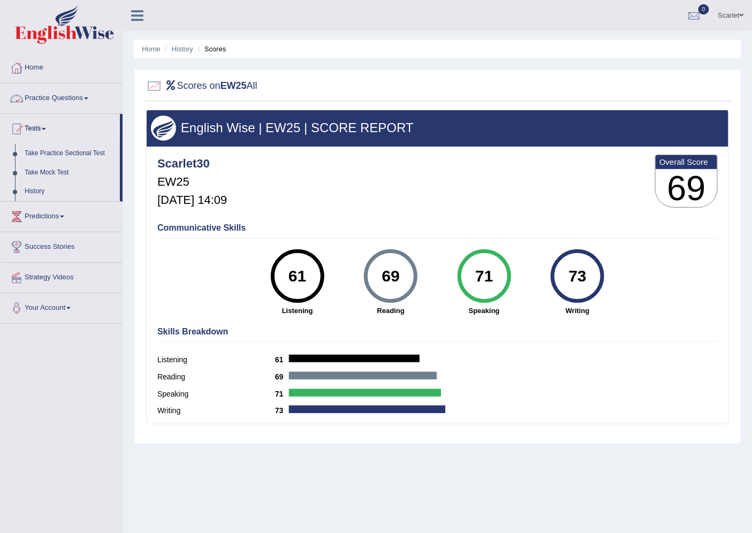
click at [52, 90] on link "Practice Questions" at bounding box center [62, 97] width 122 height 27
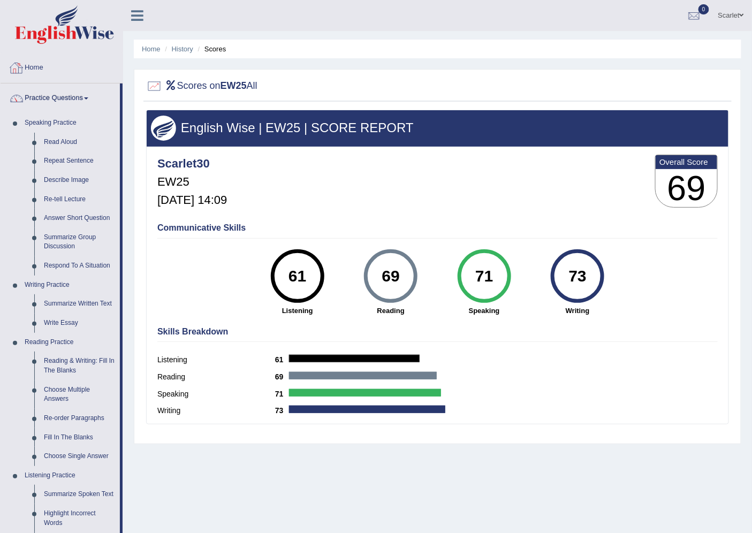
click at [35, 62] on link "Home" at bounding box center [62, 66] width 122 height 27
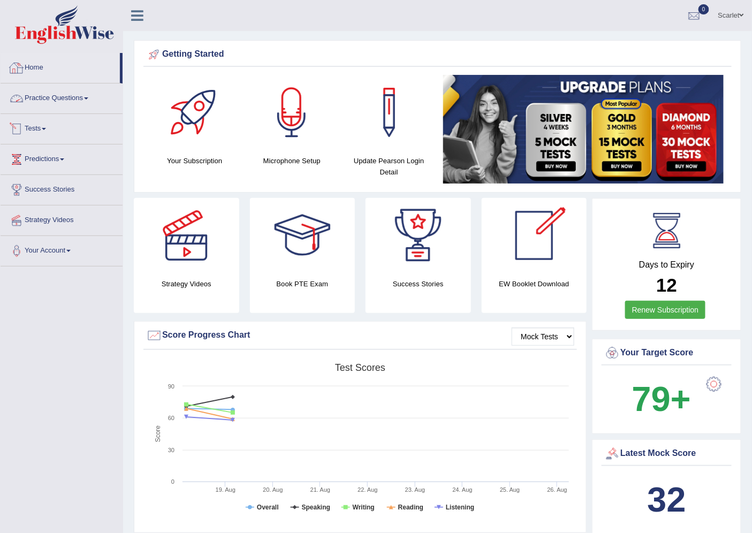
click at [59, 104] on link "Practice Questions" at bounding box center [62, 97] width 122 height 27
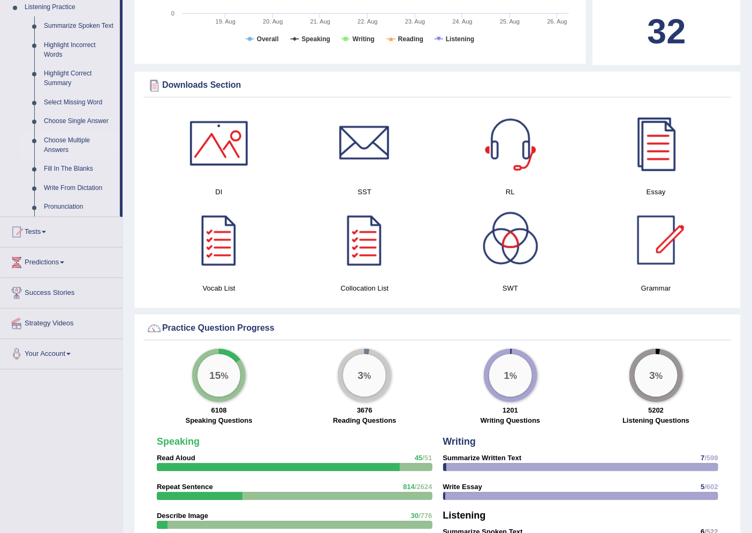
scroll to position [475, 0]
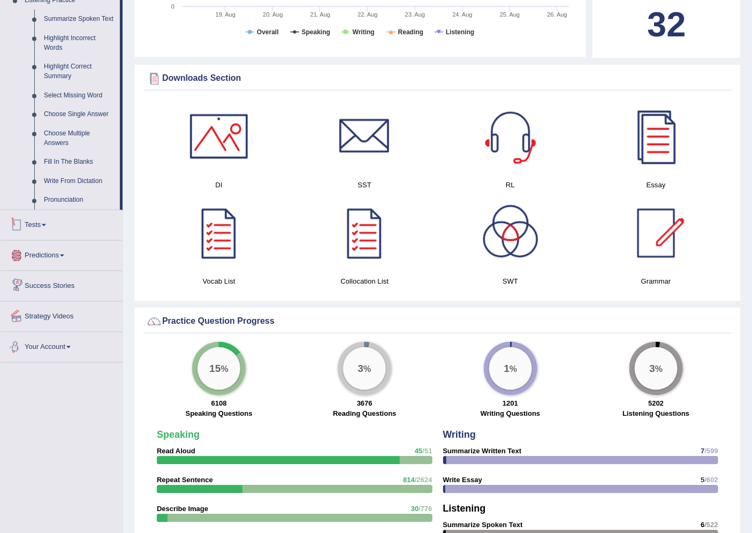
click at [27, 223] on link "Tests" at bounding box center [62, 223] width 122 height 27
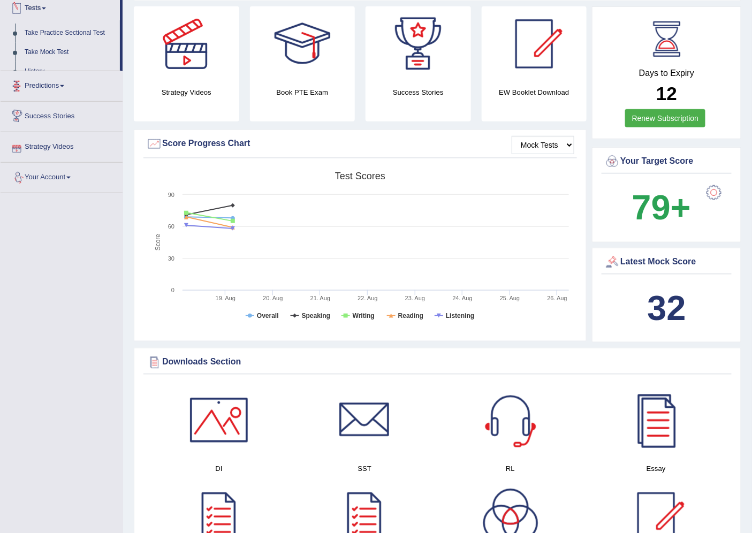
scroll to position [120, 0]
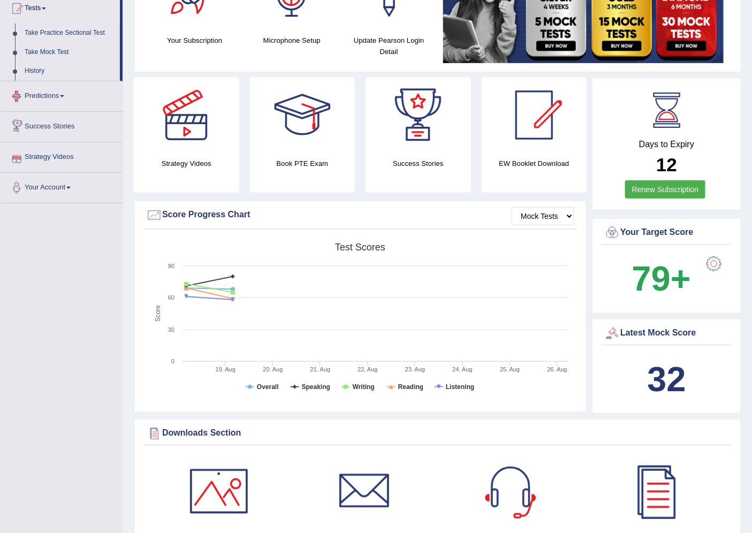
click at [41, 92] on link "Predictions" at bounding box center [62, 94] width 122 height 27
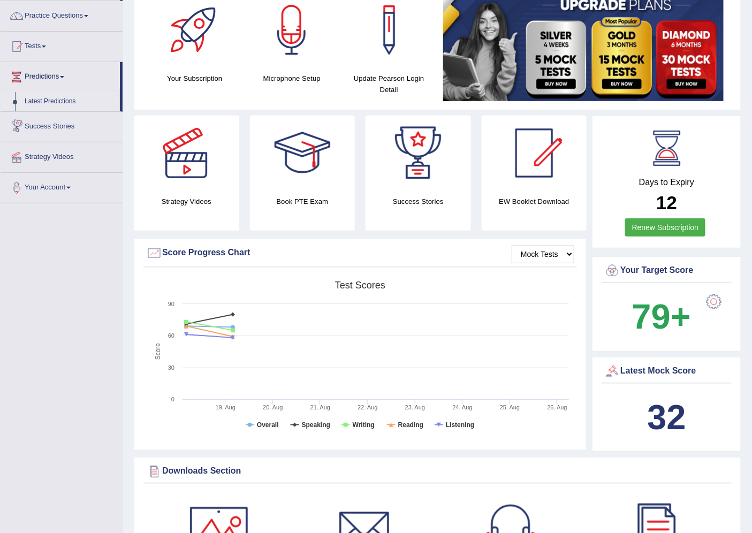
scroll to position [61, 0]
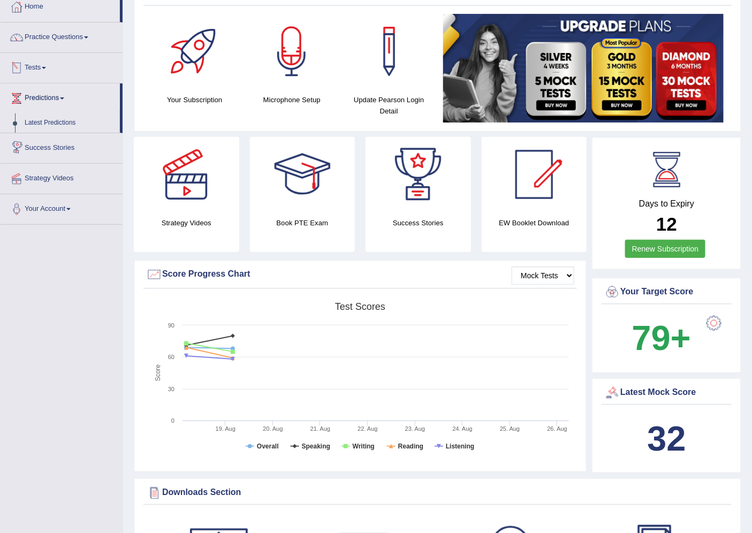
click at [27, 63] on link "Tests" at bounding box center [62, 66] width 122 height 27
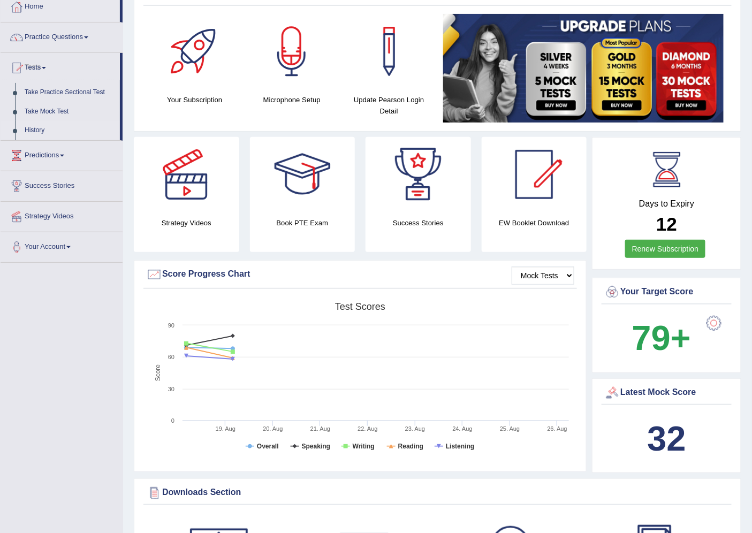
click at [36, 130] on link "History" at bounding box center [70, 130] width 100 height 19
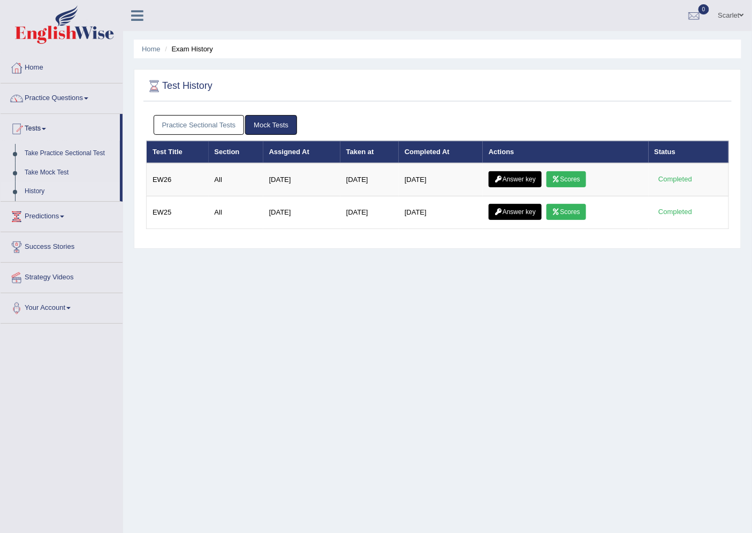
click at [195, 124] on link "Practice Sectional Tests" at bounding box center [199, 125] width 91 height 20
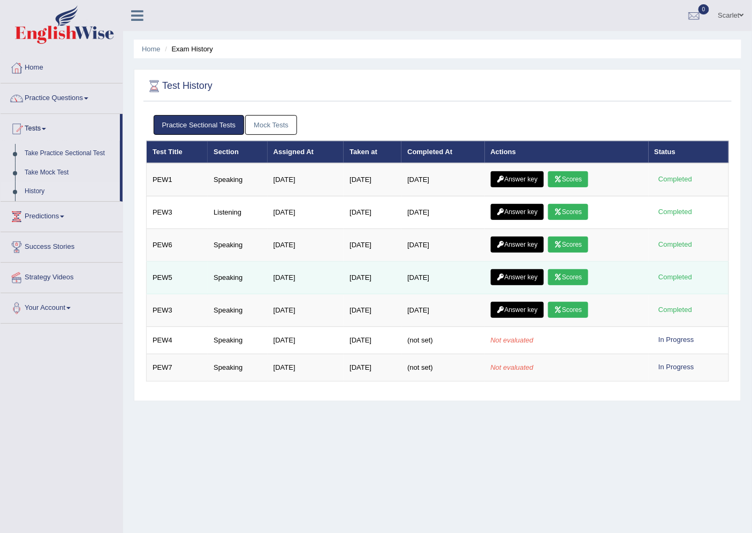
click at [580, 279] on link "Scores" at bounding box center [568, 277] width 40 height 16
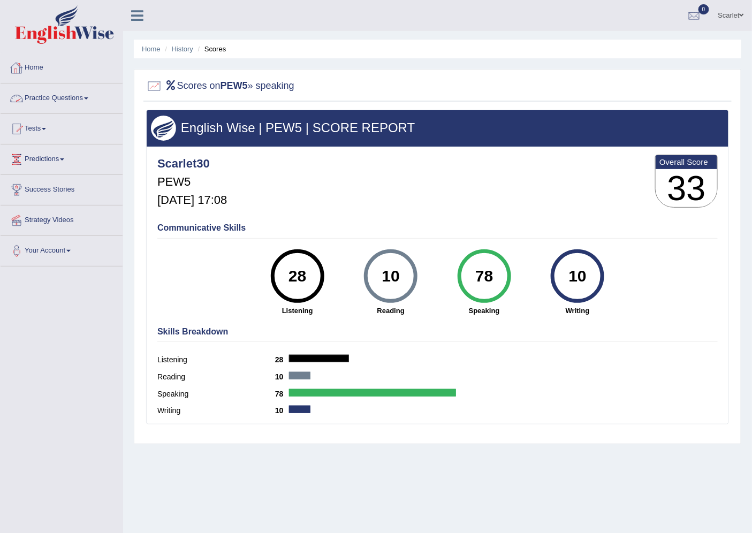
click at [84, 100] on link "Practice Questions" at bounding box center [62, 97] width 122 height 27
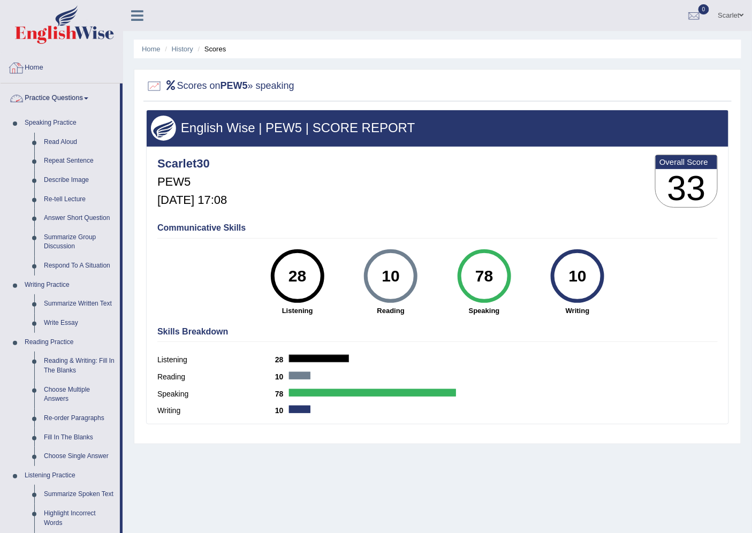
click at [30, 65] on link "Home" at bounding box center [62, 66] width 122 height 27
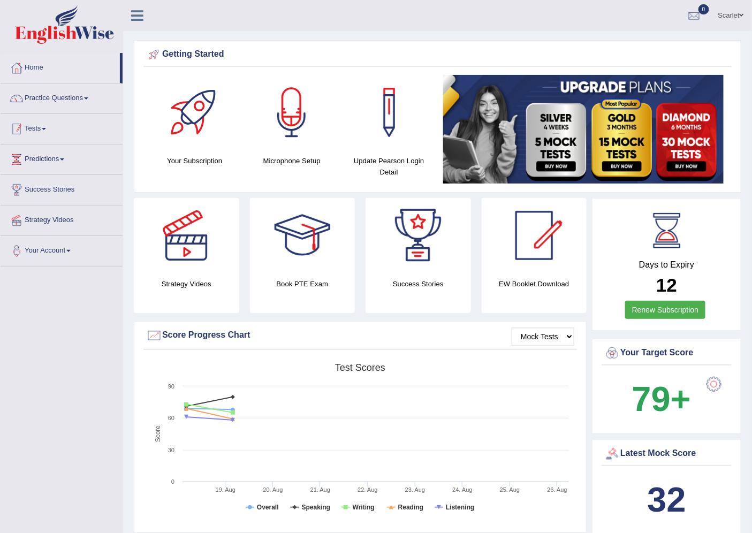
click at [33, 130] on link "Tests" at bounding box center [62, 127] width 122 height 27
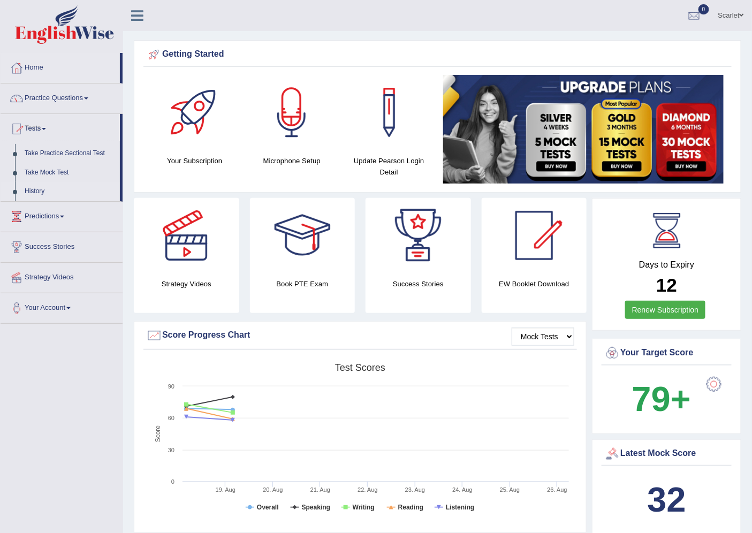
click at [31, 193] on link "History" at bounding box center [70, 191] width 100 height 19
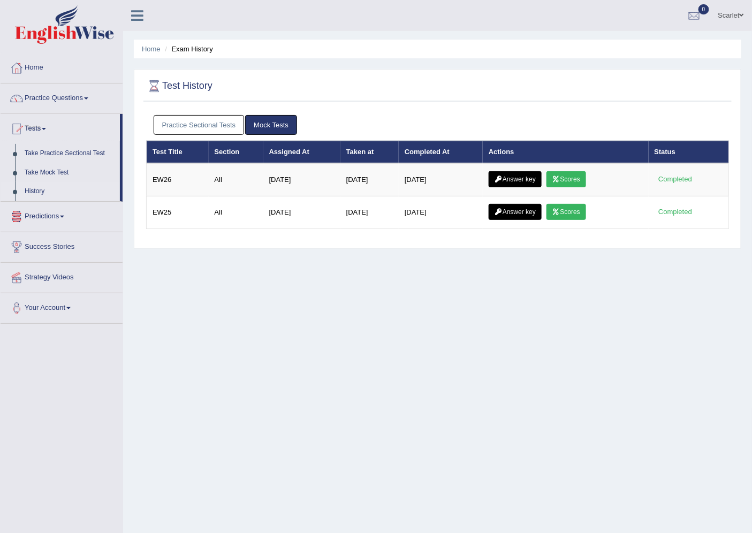
click at [193, 129] on link "Practice Sectional Tests" at bounding box center [199, 125] width 91 height 20
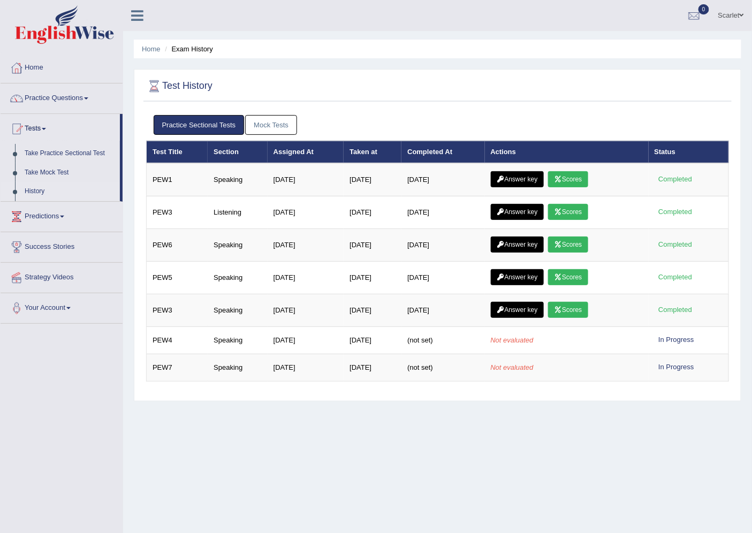
click at [254, 120] on link "Mock Tests" at bounding box center [271, 125] width 52 height 20
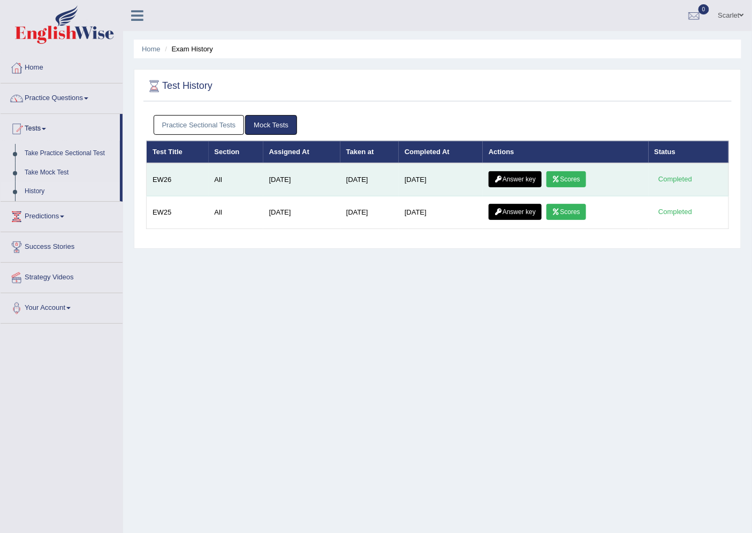
click at [566, 183] on link "Scores" at bounding box center [567, 179] width 40 height 16
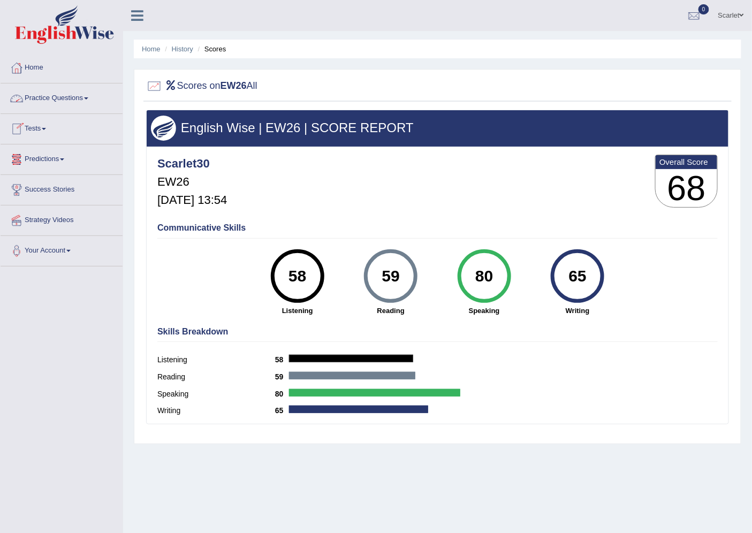
click at [40, 128] on link "Tests" at bounding box center [62, 127] width 122 height 27
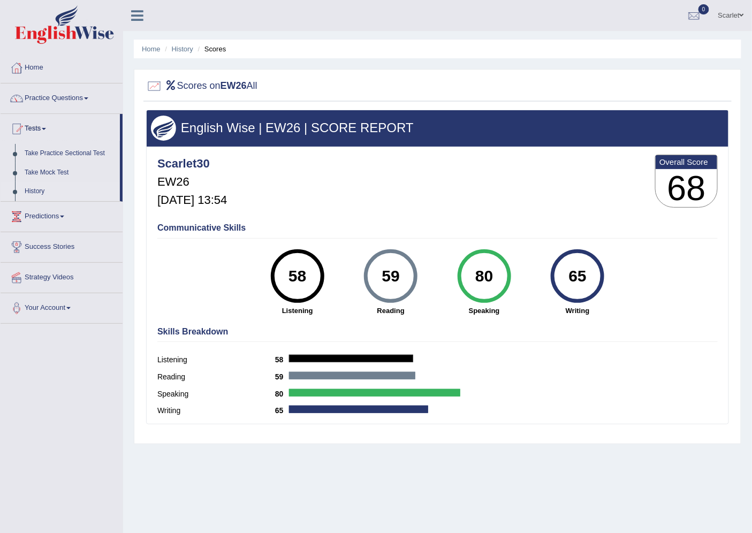
click at [39, 193] on link "History" at bounding box center [70, 191] width 100 height 19
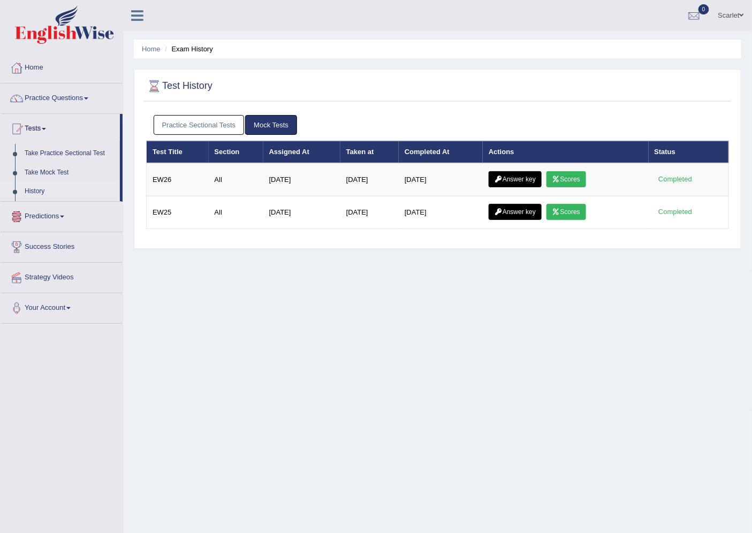
click at [186, 124] on link "Practice Sectional Tests" at bounding box center [199, 125] width 91 height 20
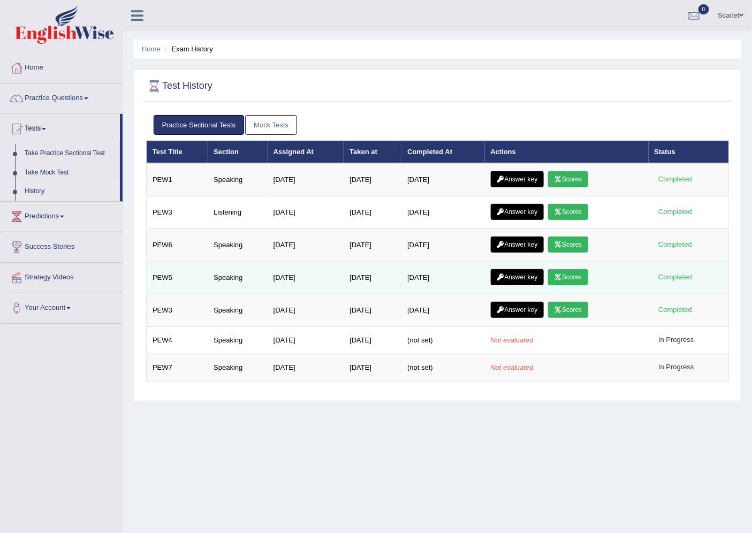
click at [584, 279] on link "Scores" at bounding box center [568, 277] width 40 height 16
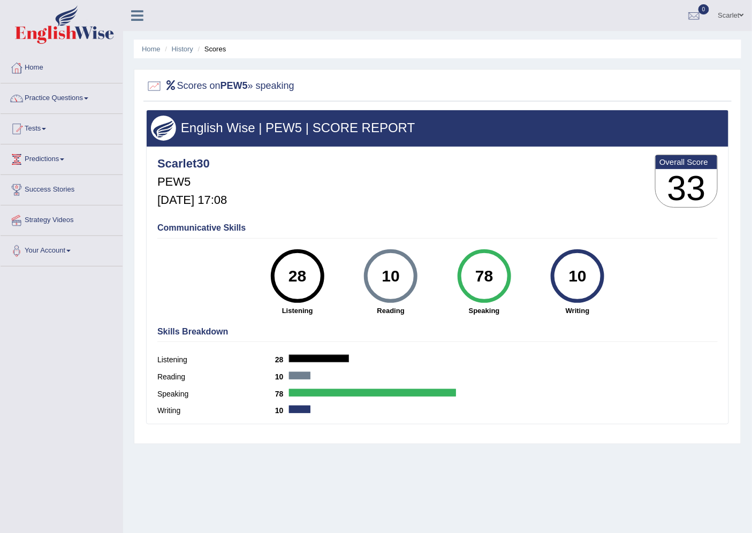
click at [43, 131] on link "Tests" at bounding box center [62, 127] width 122 height 27
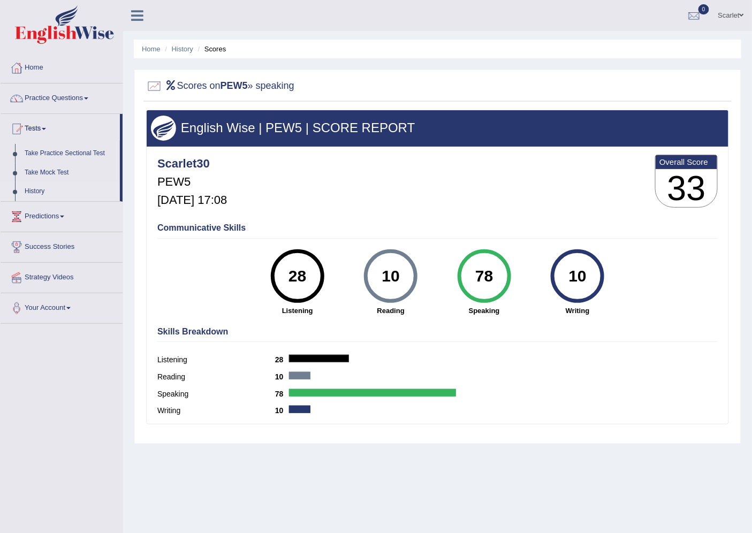
click at [44, 191] on link "History" at bounding box center [70, 191] width 100 height 19
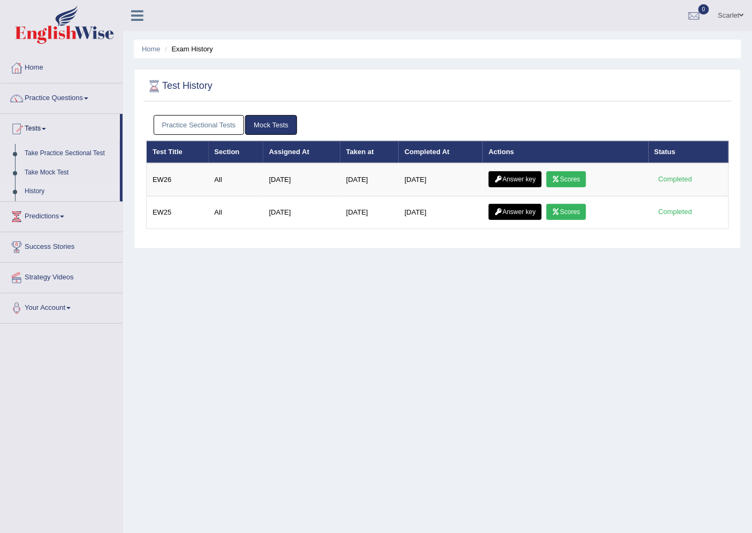
click at [200, 124] on link "Practice Sectional Tests" at bounding box center [199, 125] width 91 height 20
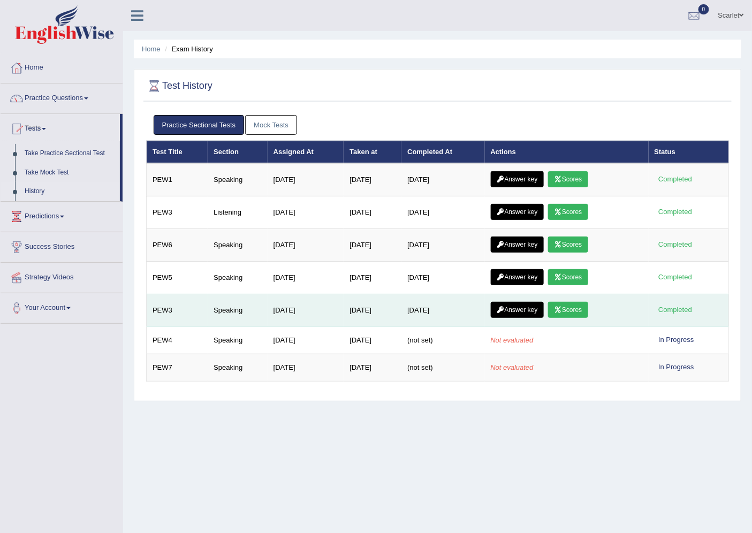
click at [576, 313] on link "Scores" at bounding box center [568, 310] width 40 height 16
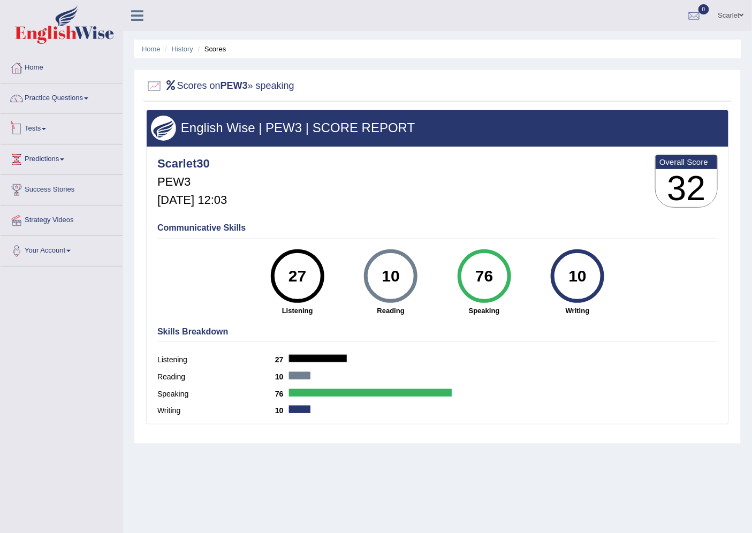
click at [48, 126] on link "Tests" at bounding box center [62, 127] width 122 height 27
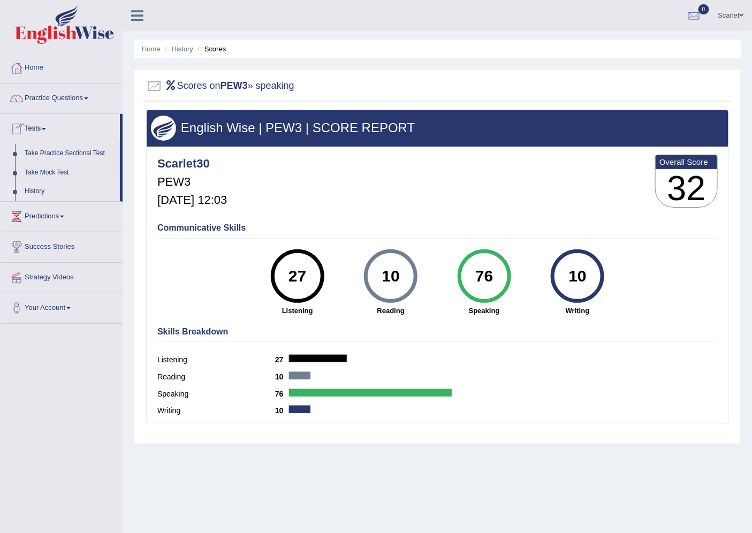
click at [40, 188] on link "History" at bounding box center [70, 191] width 100 height 19
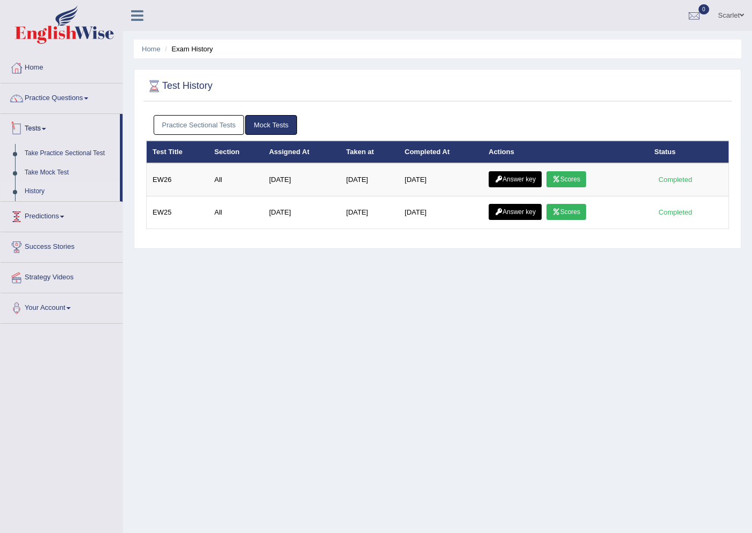
click at [175, 118] on link "Practice Sectional Tests" at bounding box center [199, 125] width 91 height 20
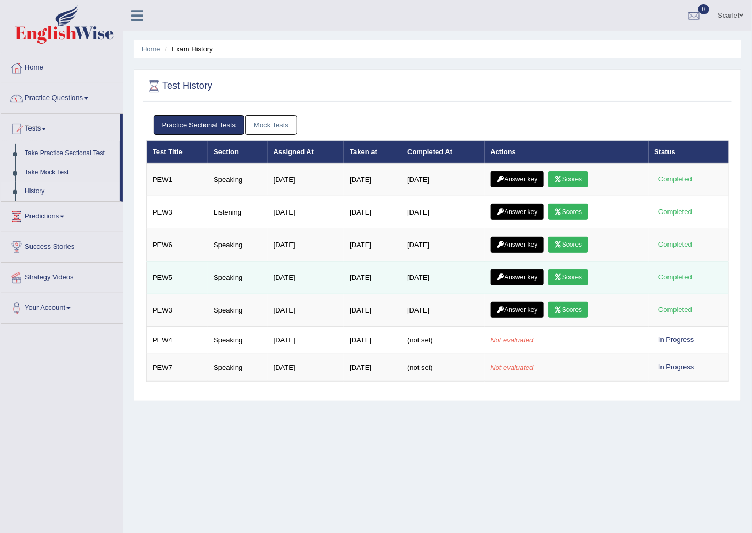
click at [567, 280] on link "Scores" at bounding box center [568, 277] width 40 height 16
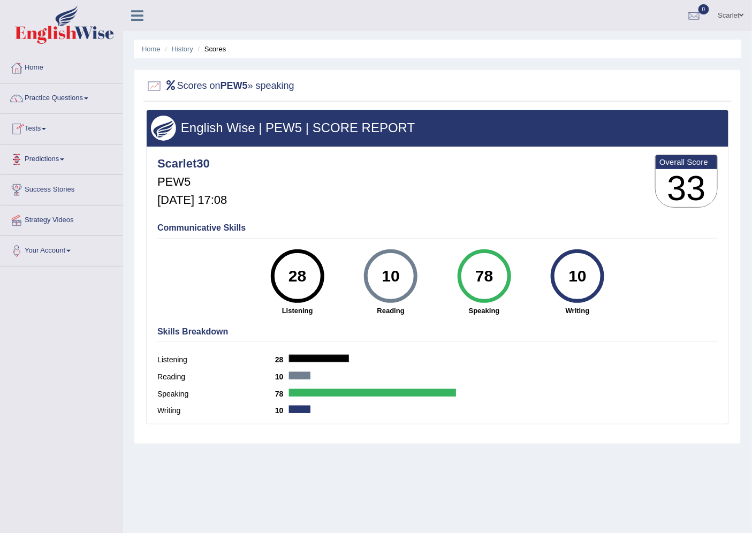
click at [31, 124] on link "Tests" at bounding box center [62, 127] width 122 height 27
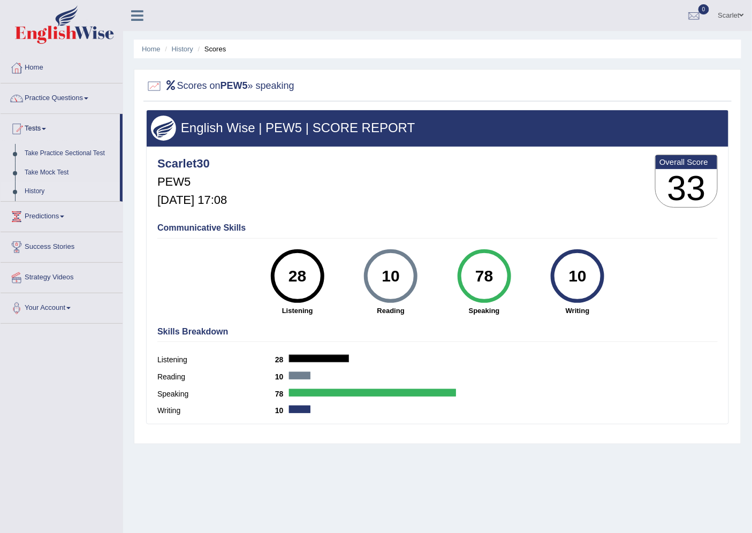
click at [35, 187] on link "History" at bounding box center [70, 191] width 100 height 19
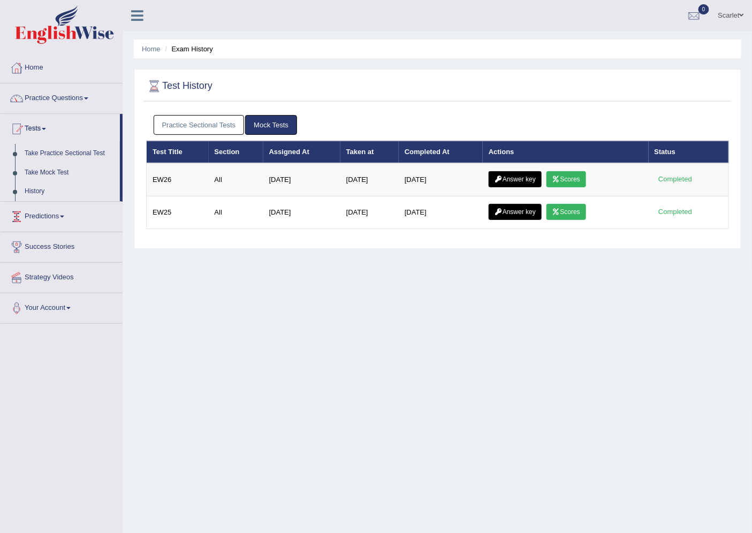
click at [216, 124] on link "Practice Sectional Tests" at bounding box center [199, 125] width 91 height 20
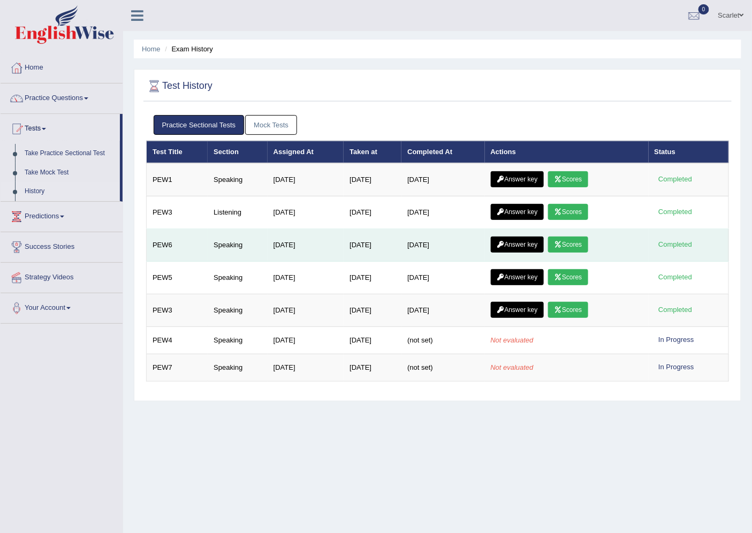
click at [585, 242] on link "Scores" at bounding box center [568, 245] width 40 height 16
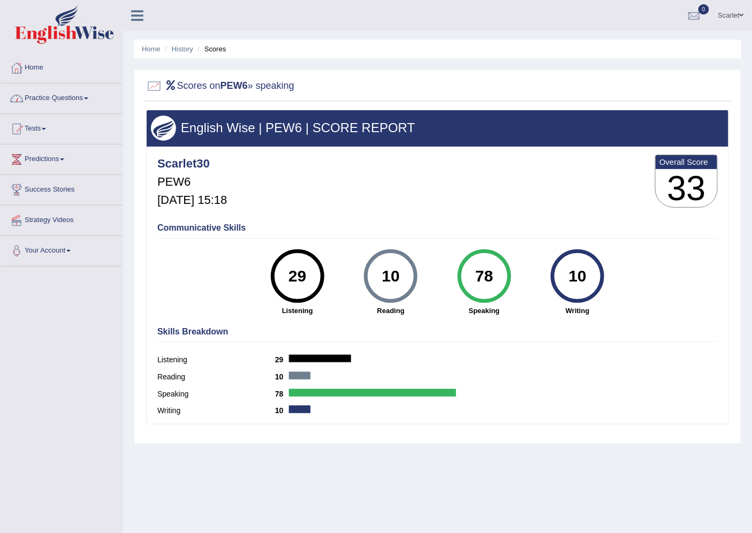
click at [57, 95] on link "Practice Questions" at bounding box center [62, 97] width 122 height 27
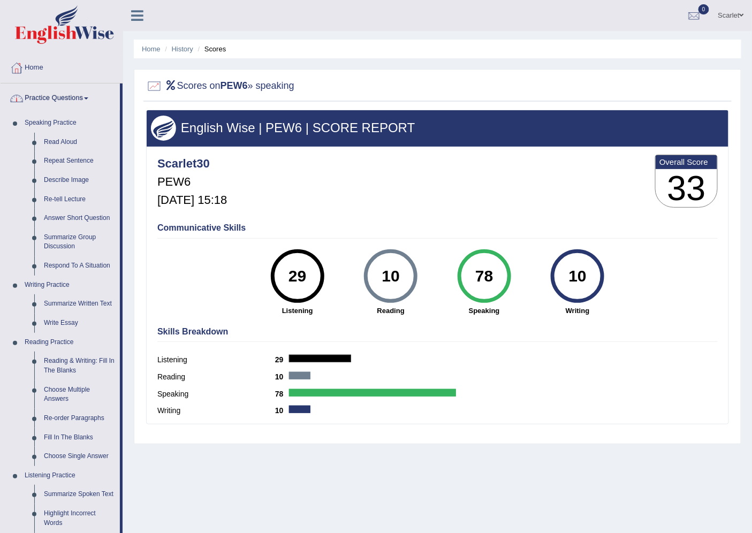
click at [72, 92] on link "Practice Questions" at bounding box center [60, 97] width 119 height 27
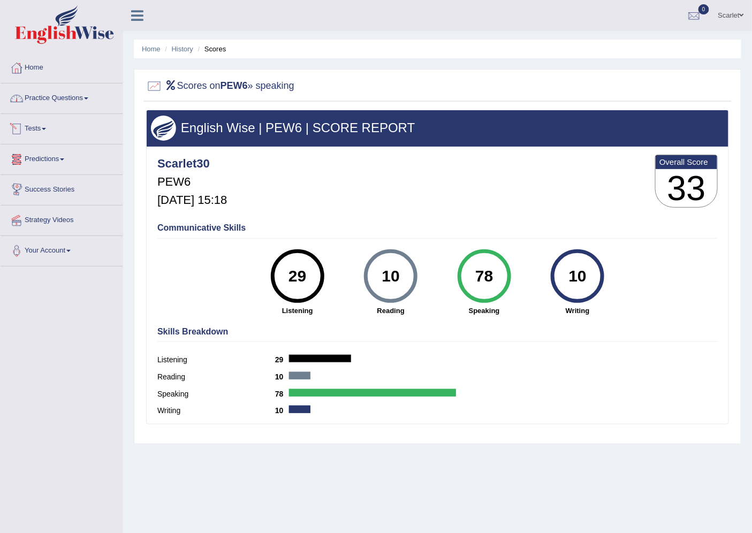
click at [39, 132] on link "Tests" at bounding box center [62, 127] width 122 height 27
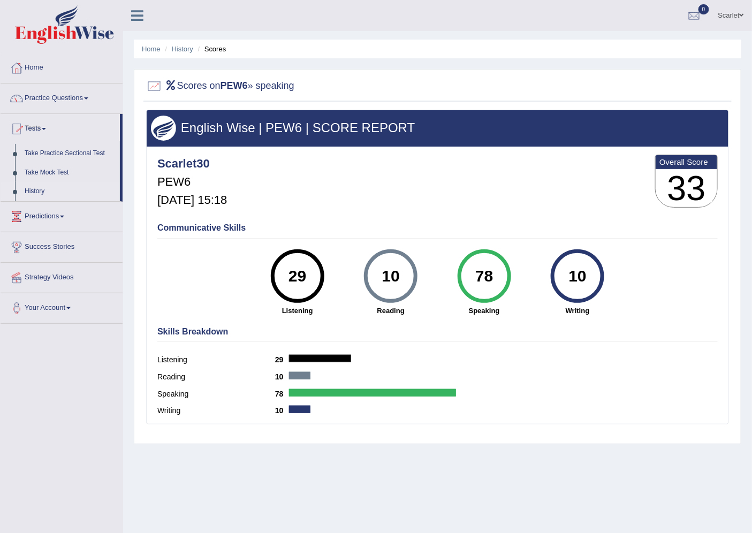
click at [39, 191] on link "History" at bounding box center [70, 191] width 100 height 19
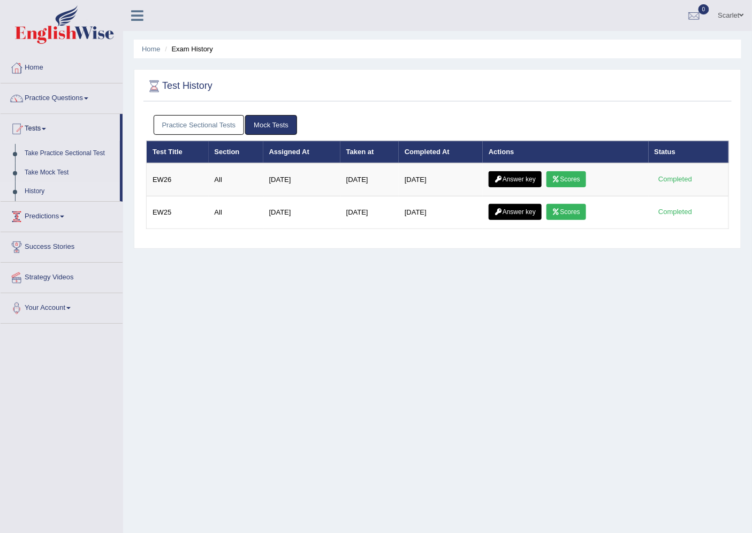
click at [188, 121] on link "Practice Sectional Tests" at bounding box center [199, 125] width 91 height 20
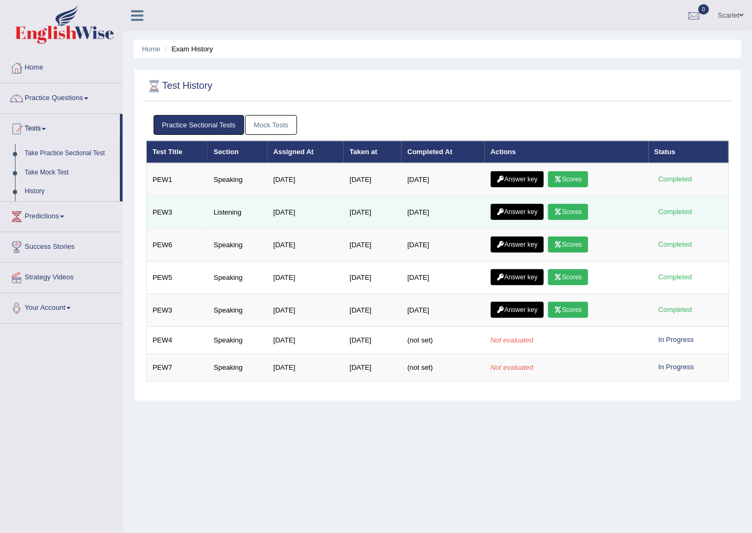
click at [567, 211] on link "Scores" at bounding box center [568, 212] width 40 height 16
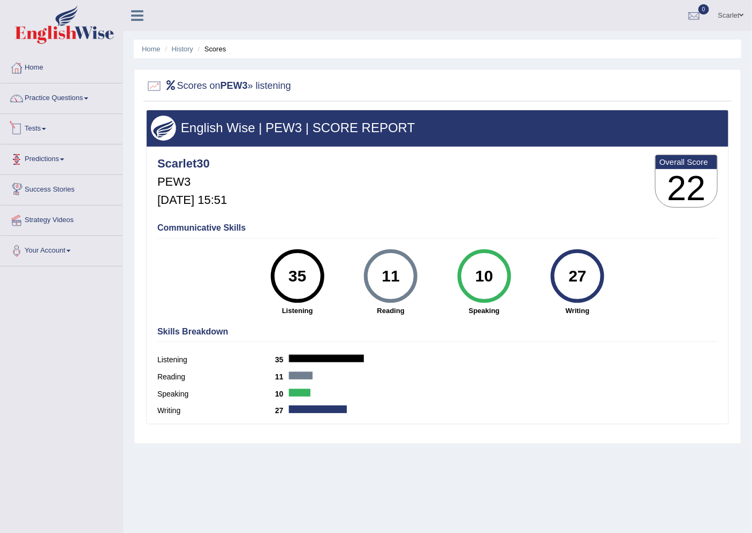
click at [39, 135] on link "Tests" at bounding box center [62, 127] width 122 height 27
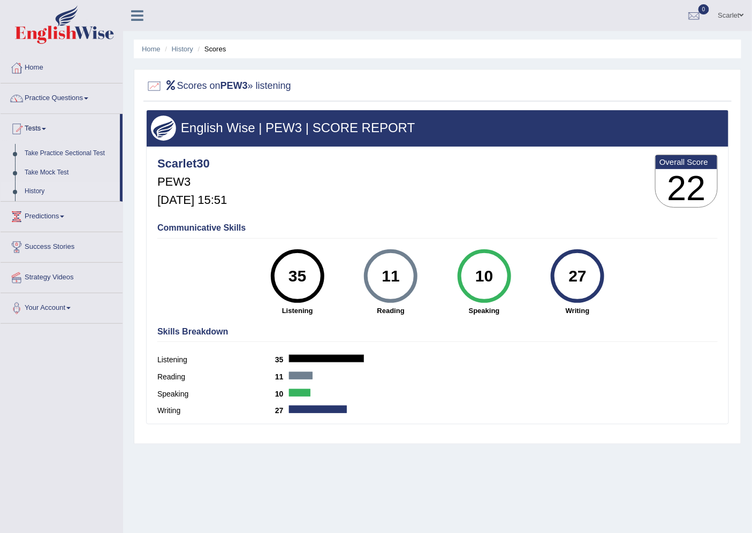
click at [27, 194] on link "History" at bounding box center [70, 191] width 100 height 19
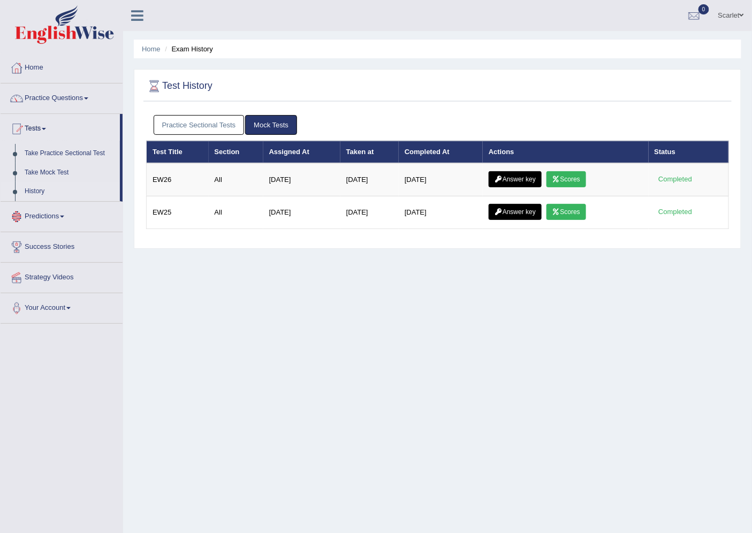
click at [198, 120] on link "Practice Sectional Tests" at bounding box center [199, 125] width 91 height 20
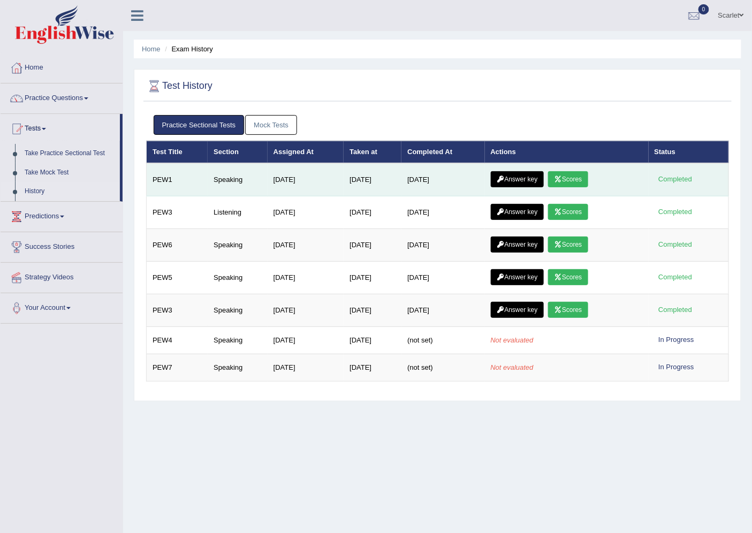
click at [584, 180] on link "Scores" at bounding box center [568, 179] width 40 height 16
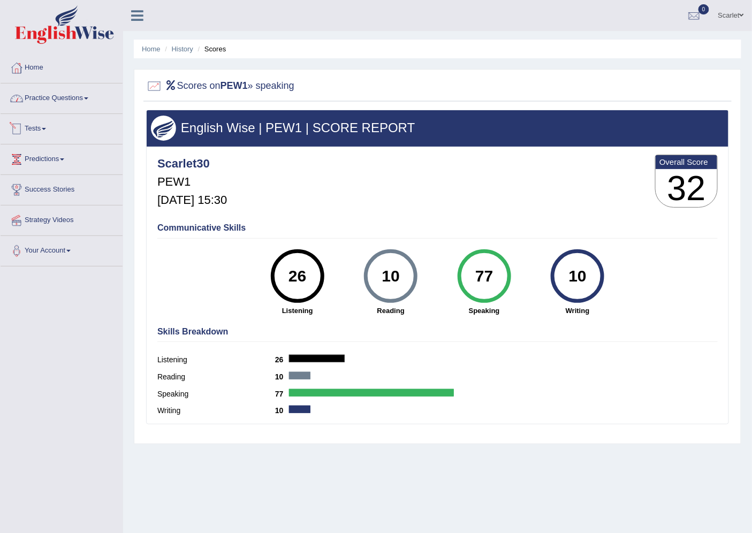
click at [70, 108] on link "Practice Questions" at bounding box center [62, 97] width 122 height 27
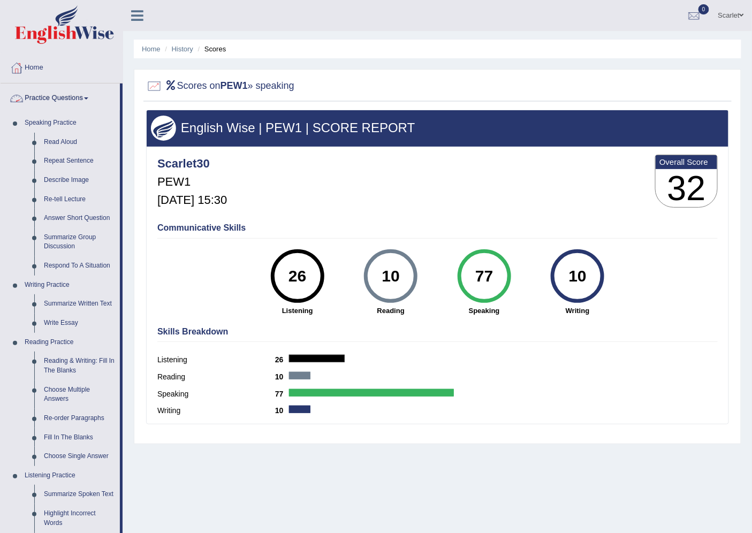
click at [48, 101] on link "Practice Questions" at bounding box center [60, 97] width 119 height 27
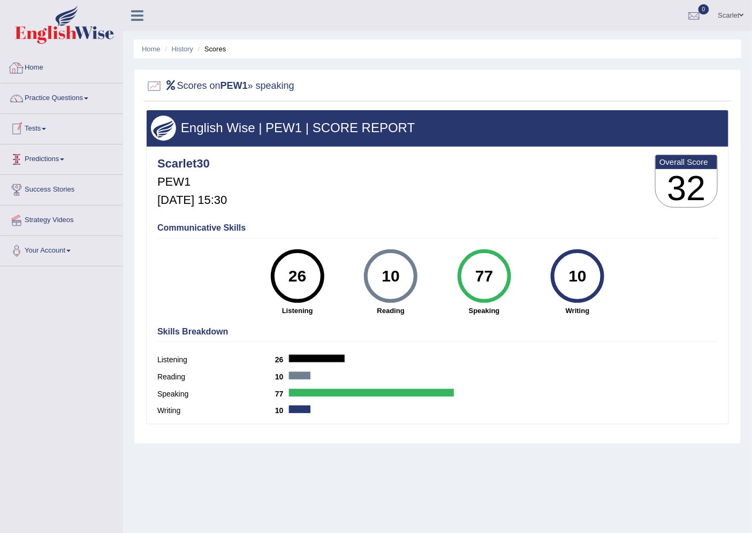
click at [60, 70] on link "Home" at bounding box center [62, 66] width 122 height 27
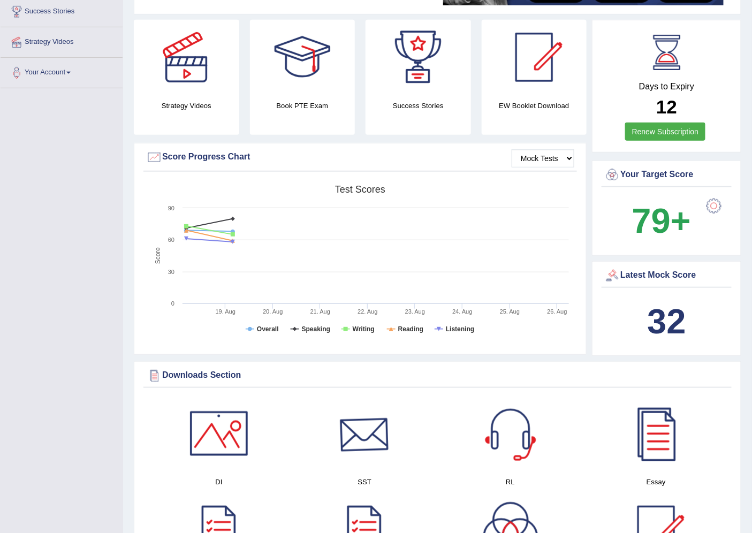
scroll to position [238, 0]
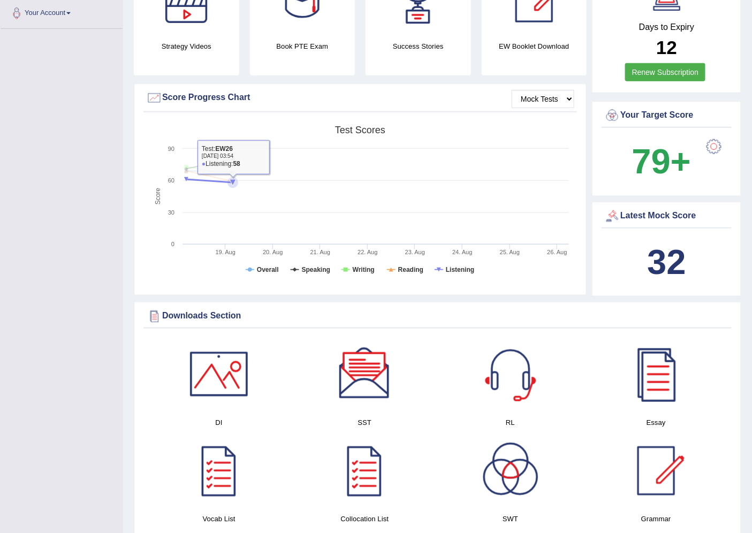
click at [557, 234] on rect at bounding box center [360, 203] width 428 height 166
click at [541, 100] on select "Mock Tests" at bounding box center [543, 99] width 63 height 18
click at [512, 90] on select "Mock Tests" at bounding box center [543, 99] width 63 height 18
click at [547, 95] on select "Mock Tests" at bounding box center [543, 99] width 63 height 18
click at [512, 90] on select "Mock Tests" at bounding box center [543, 99] width 63 height 18
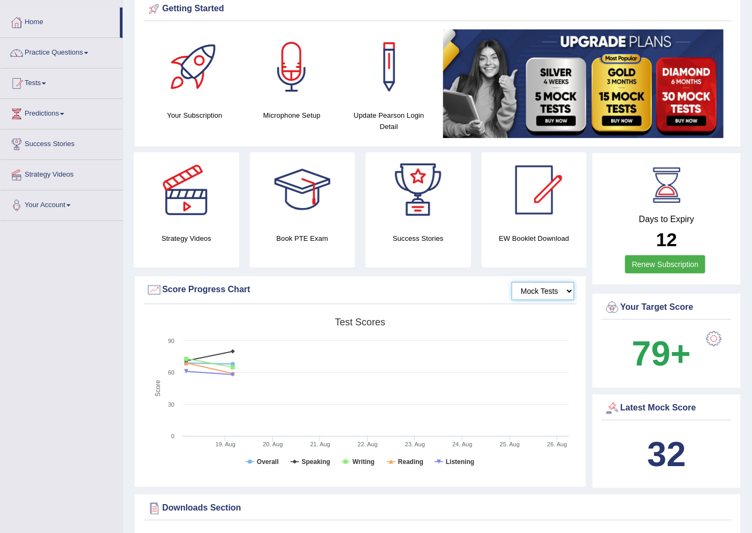
scroll to position [0, 0]
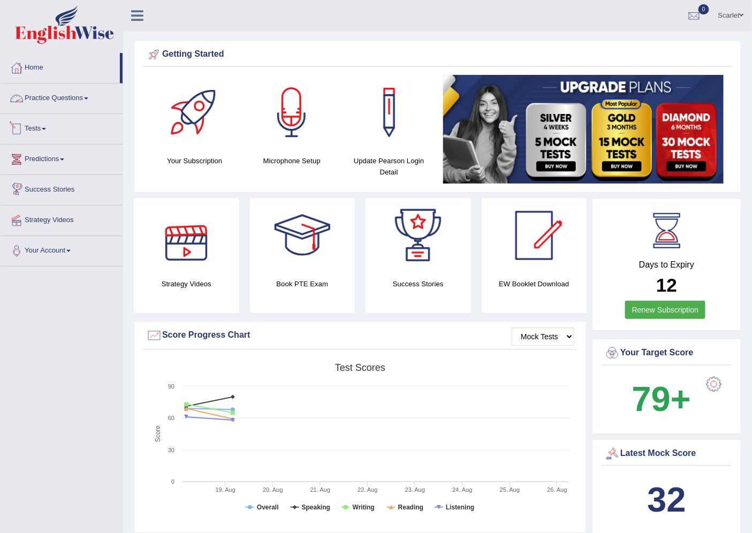
click at [55, 99] on link "Practice Questions" at bounding box center [62, 97] width 122 height 27
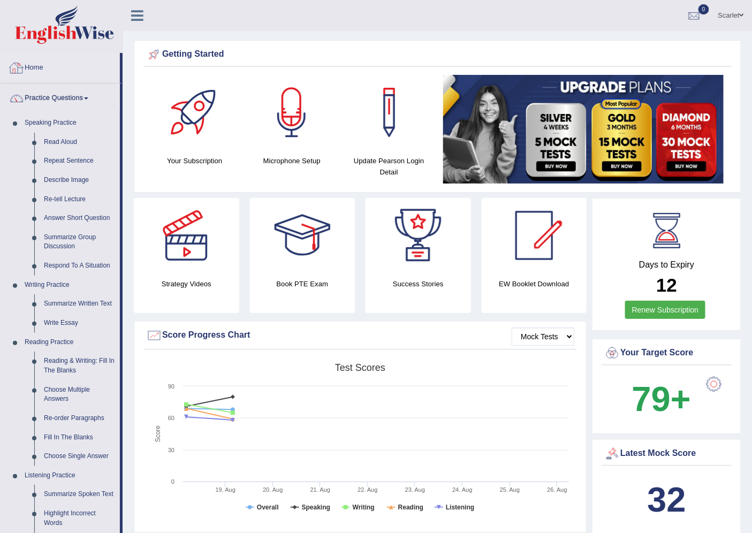
click at [49, 65] on link "Home" at bounding box center [60, 66] width 119 height 27
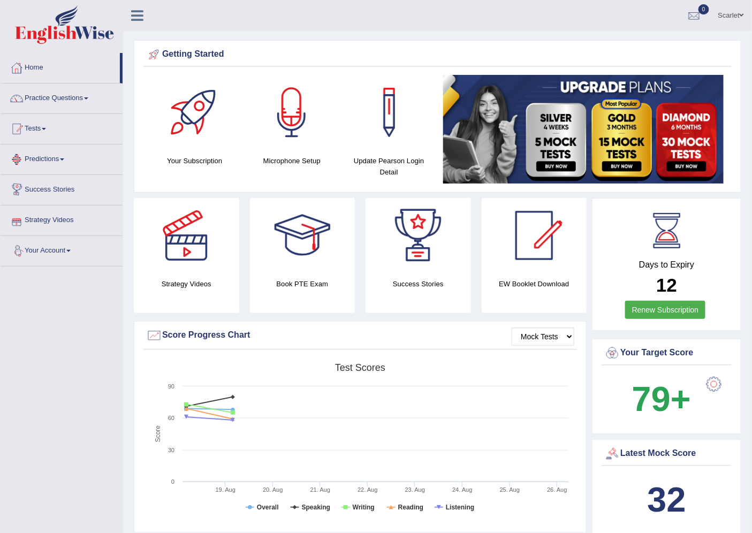
click at [51, 133] on link "Tests" at bounding box center [62, 127] width 122 height 27
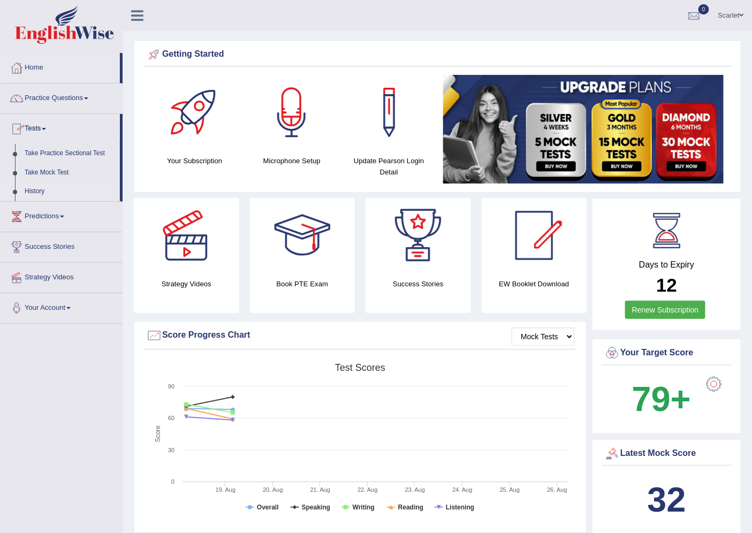
click at [31, 186] on link "History" at bounding box center [70, 191] width 100 height 19
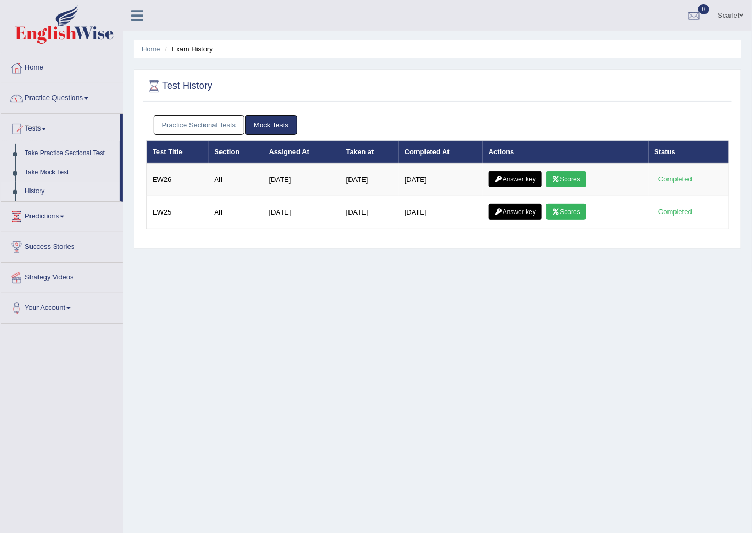
click at [218, 123] on link "Practice Sectional Tests" at bounding box center [199, 125] width 91 height 20
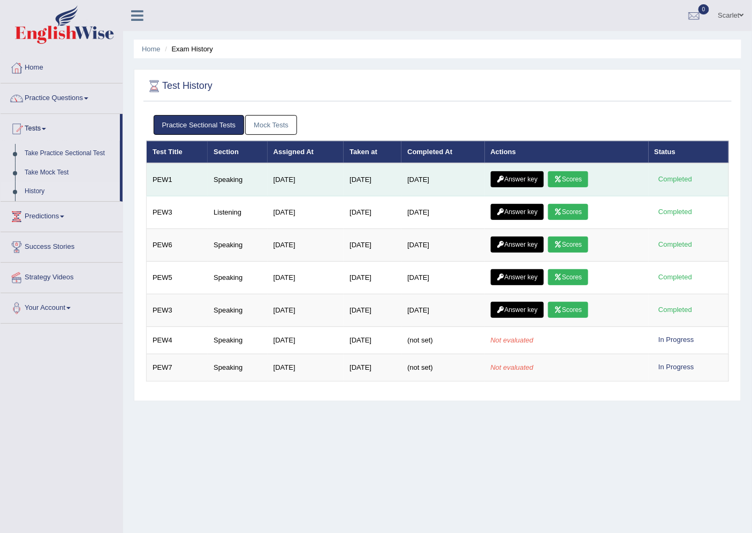
click at [567, 177] on link "Scores" at bounding box center [568, 179] width 40 height 16
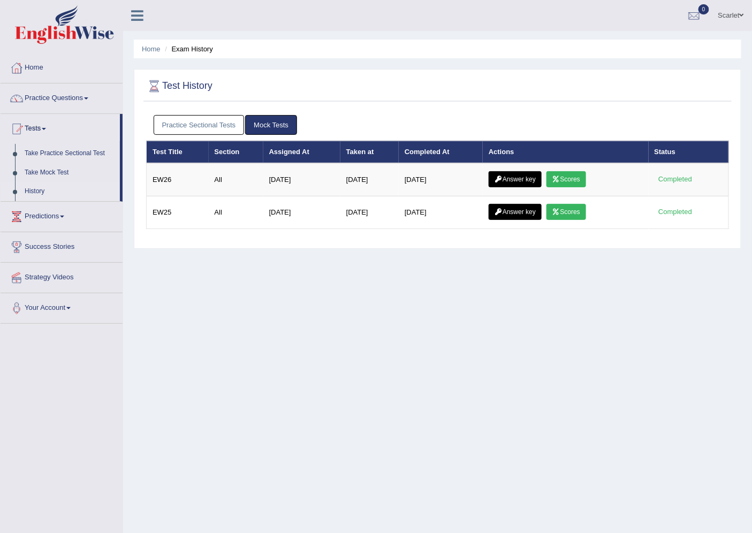
click at [225, 121] on link "Practice Sectional Tests" at bounding box center [199, 125] width 91 height 20
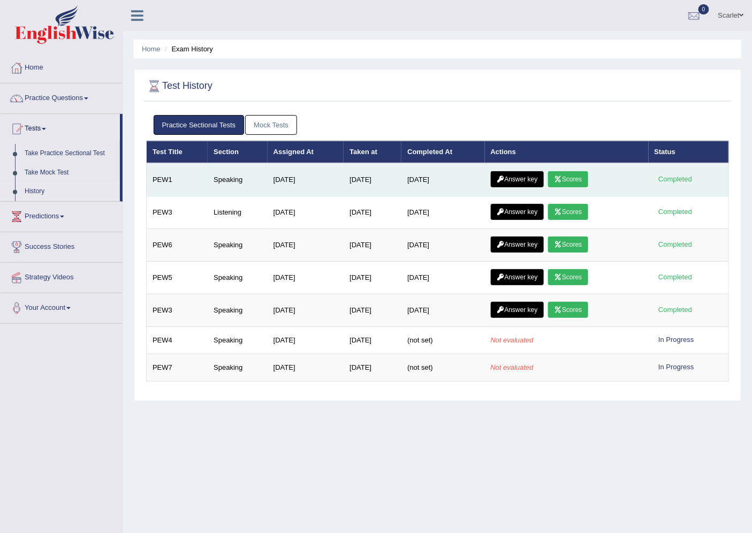
click at [524, 179] on link "Answer key" at bounding box center [517, 179] width 53 height 16
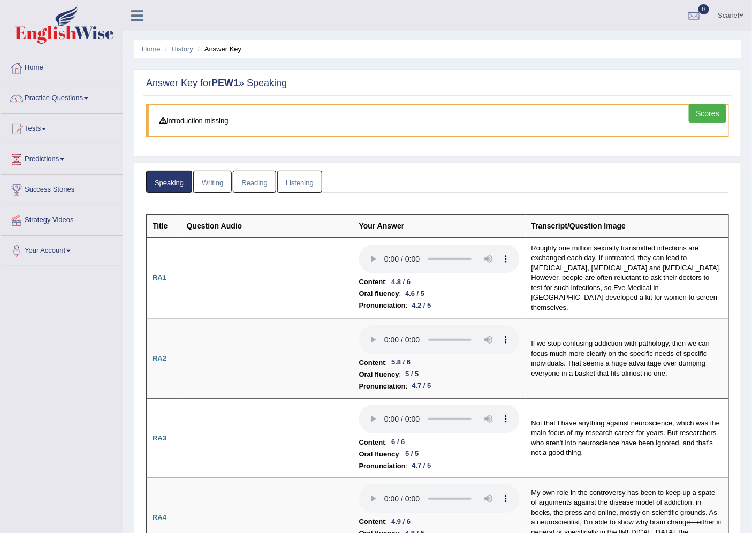
click at [700, 108] on link "Scores" at bounding box center [707, 113] width 37 height 18
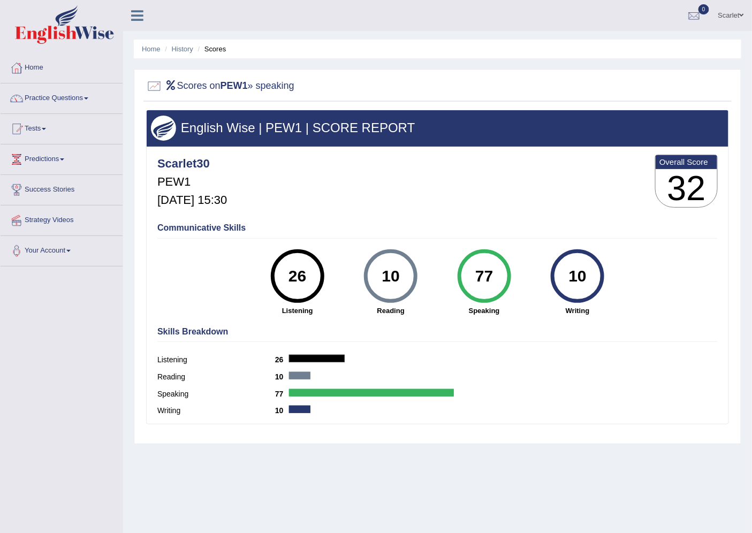
click at [33, 70] on link "Home" at bounding box center [62, 66] width 122 height 27
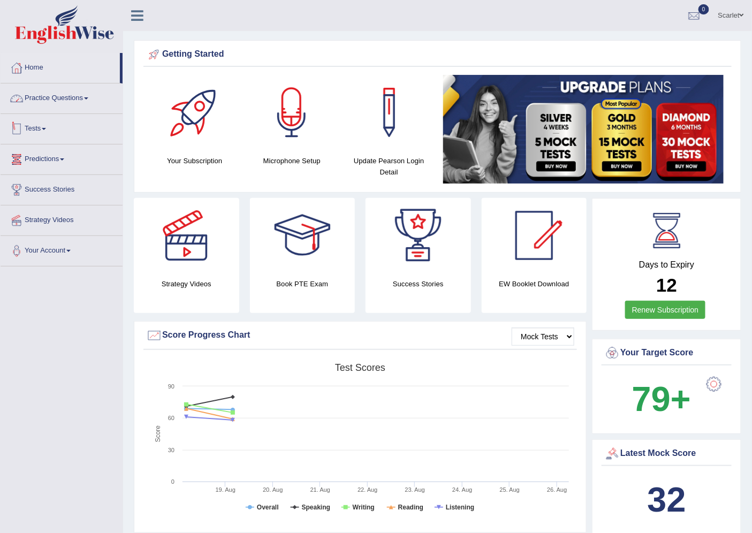
click at [29, 128] on link "Tests" at bounding box center [62, 127] width 122 height 27
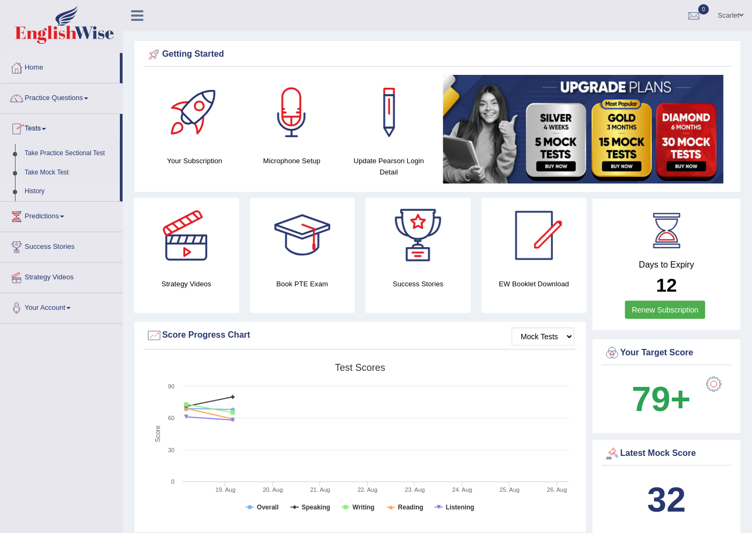
click at [34, 191] on link "History" at bounding box center [70, 191] width 100 height 19
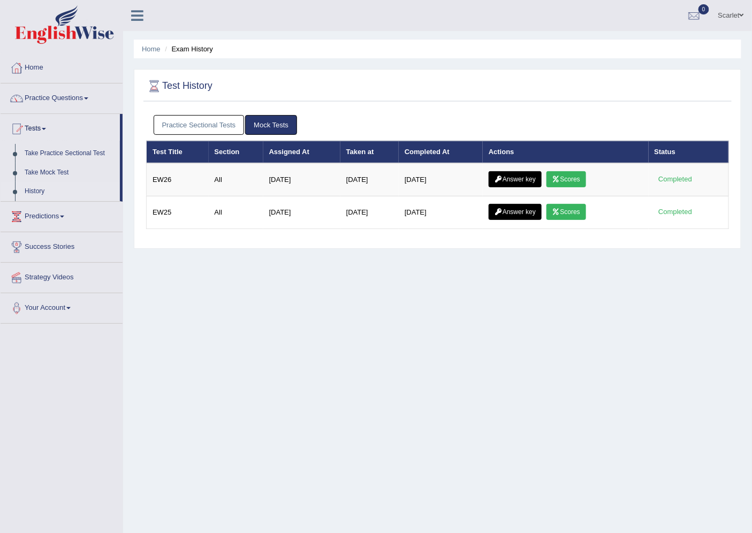
click at [212, 122] on link "Practice Sectional Tests" at bounding box center [199, 125] width 91 height 20
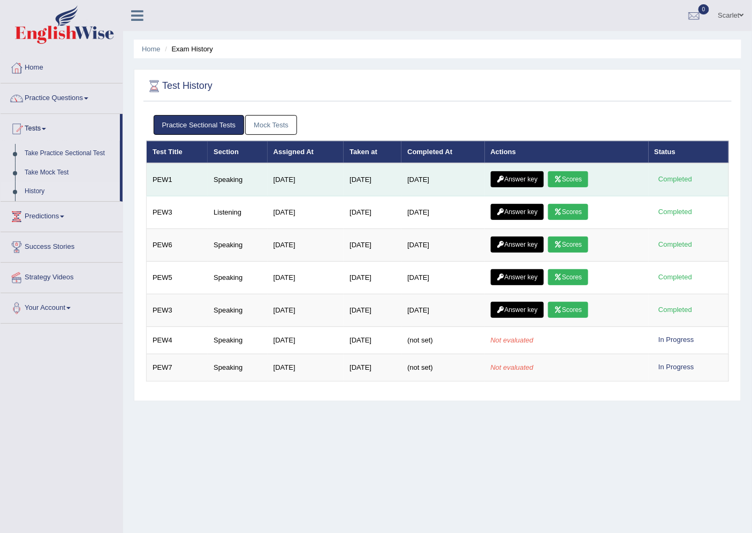
click at [523, 179] on link "Answer key" at bounding box center [517, 179] width 53 height 16
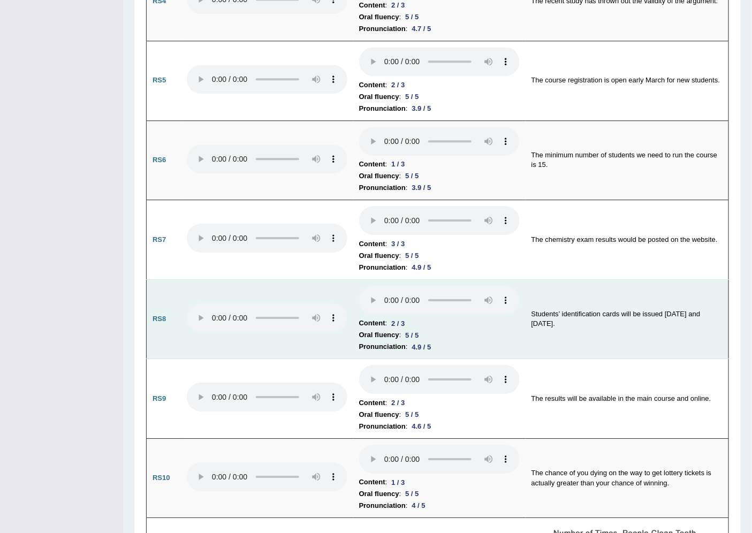
scroll to position [1002, 0]
